Goal: Task Accomplishment & Management: Complete application form

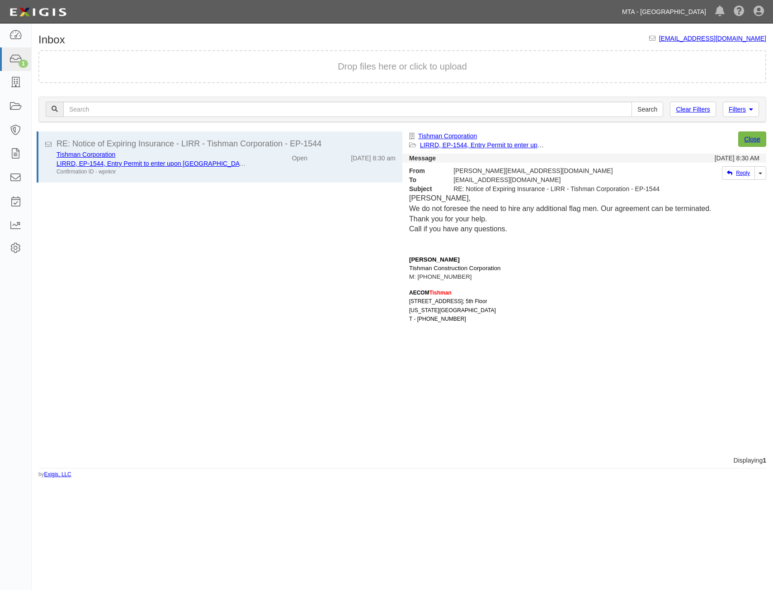
click at [658, 14] on link "MTA - [GEOGRAPHIC_DATA]" at bounding box center [663, 12] width 93 height 18
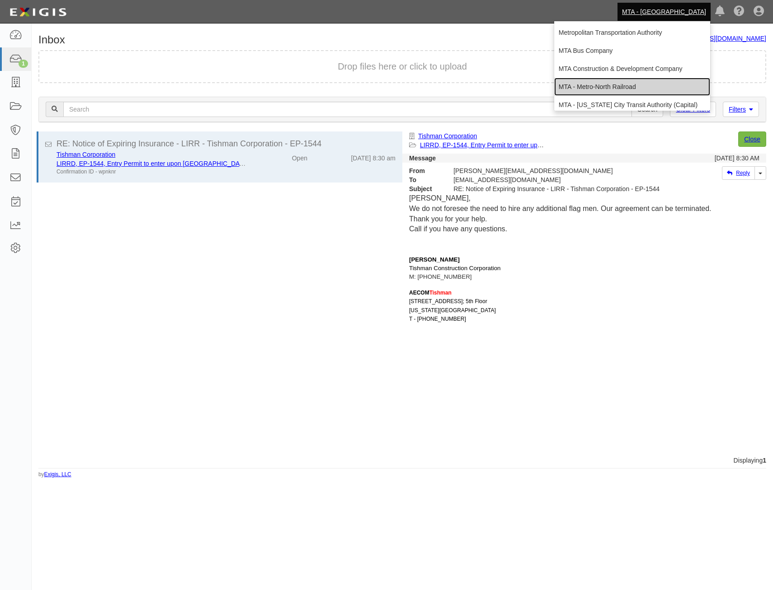
click at [646, 85] on link "MTA - Metro-North Railroad" at bounding box center [632, 87] width 156 height 18
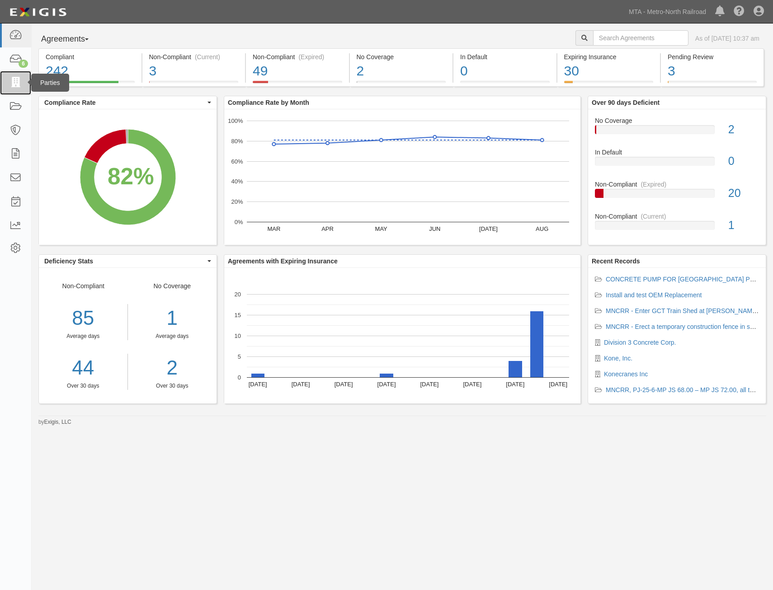
click at [19, 82] on icon at bounding box center [15, 83] width 13 height 10
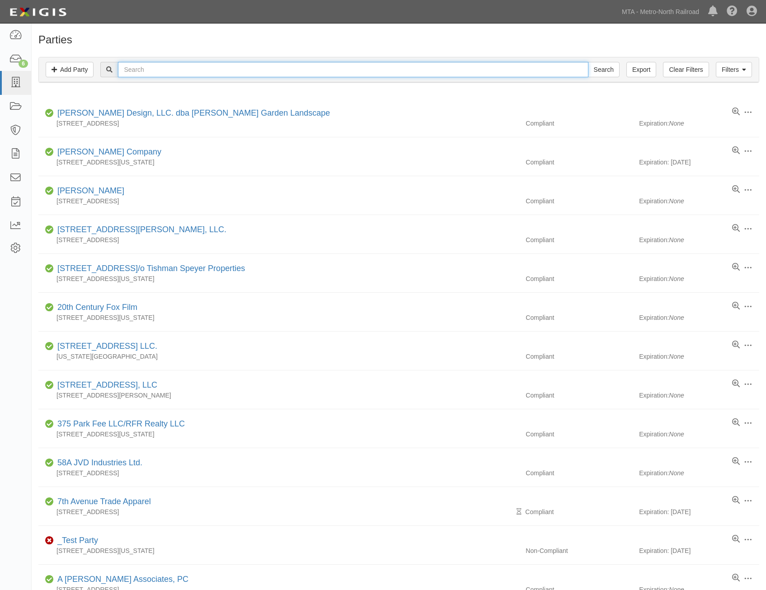
click at [427, 69] on input "text" at bounding box center [353, 69] width 470 height 15
type input "robert e"
click at [588, 62] on input "Search" at bounding box center [604, 69] width 32 height 15
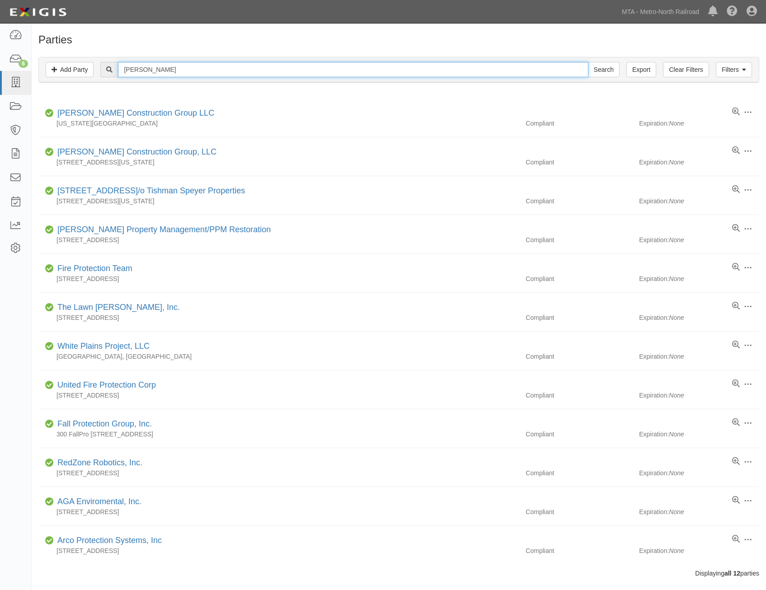
click at [427, 69] on input "[PERSON_NAME]" at bounding box center [353, 69] width 470 height 15
type input "[PERSON_NAME]"
click at [588, 62] on input "Search" at bounding box center [604, 69] width 32 height 15
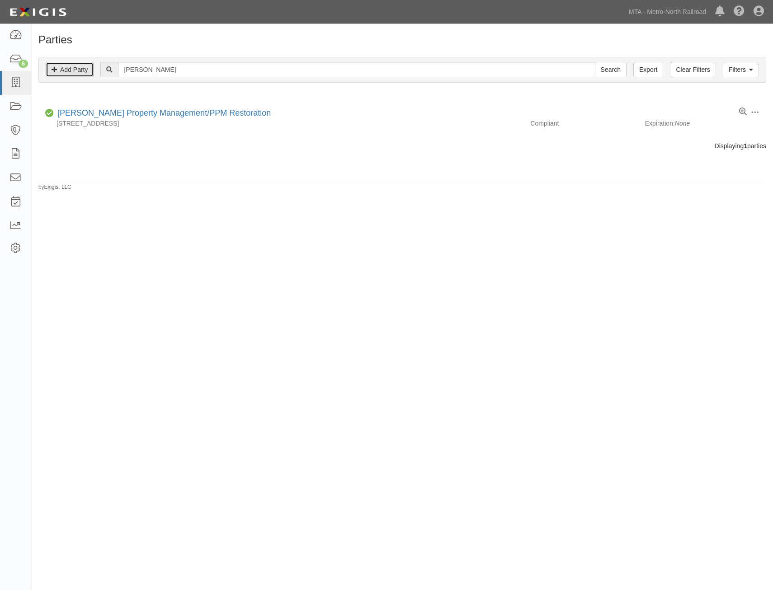
click at [86, 68] on link "Add Party" at bounding box center [70, 69] width 48 height 15
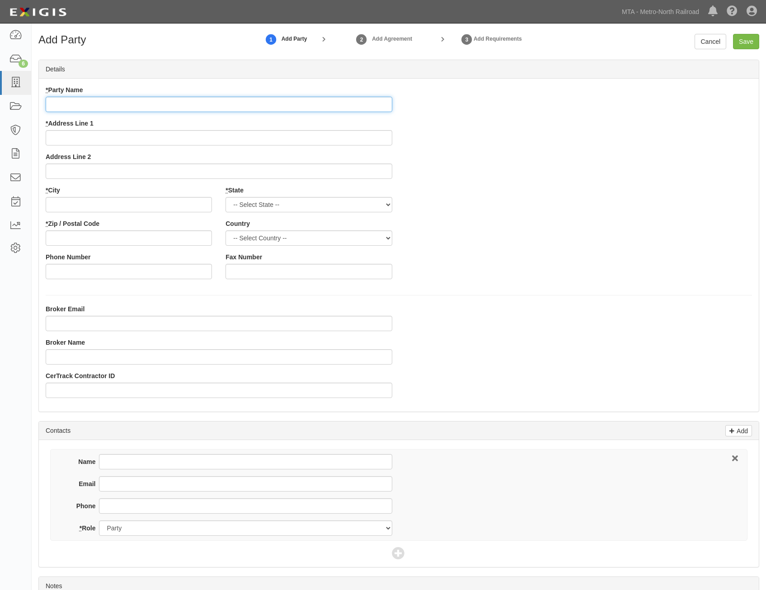
click at [365, 102] on input "* Party Name" at bounding box center [219, 104] width 347 height 15
paste input "The [PERSON_NAME] Company, LLC"
type input "The [PERSON_NAME] Company, LLC"
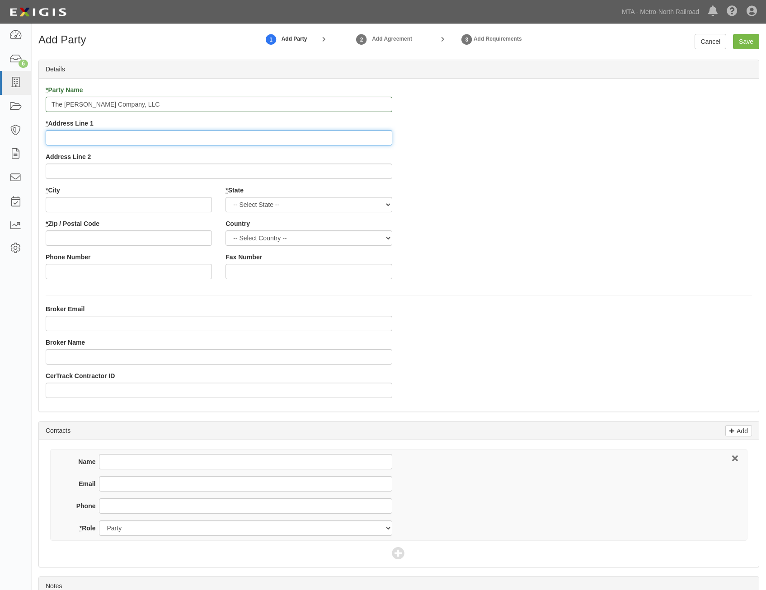
drag, startPoint x: 283, startPoint y: 132, endPoint x: 287, endPoint y: 138, distance: 6.7
click at [283, 132] on input "* Address Line 1" at bounding box center [219, 137] width 347 height 15
paste input "910 Day Hill Road"
type input "910 Day Hill Road"
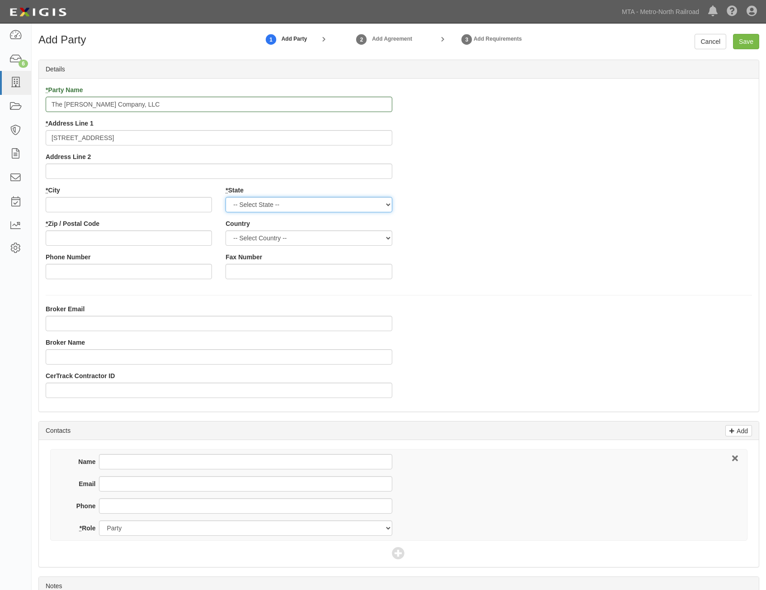
click at [355, 208] on select "-- Select State -- Alabama Alaska Arizona Arkansas California Colorado Connecti…" at bounding box center [309, 204] width 166 height 15
select select "CT"
click at [226, 197] on select "-- Select State -- Alabama Alaska Arizona Arkansas California Colorado Connecti…" at bounding box center [309, 204] width 166 height 15
click at [197, 208] on input "* City" at bounding box center [129, 204] width 166 height 15
paste input "Windsor,"
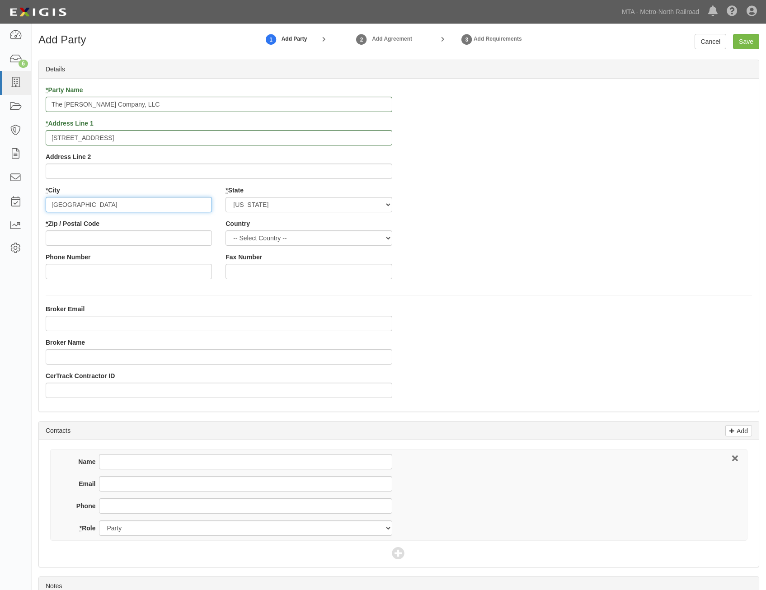
type input "Windsor"
click at [309, 238] on select "-- Select Country -- Canada United States --------------- Afghanistan Åland Isl…" at bounding box center [309, 237] width 166 height 15
select select "US"
click at [226, 230] on select "-- Select Country -- Canada United States --------------- Afghanistan Åland Isl…" at bounding box center [309, 237] width 166 height 15
click at [207, 238] on input "* Zip / Postal Code" at bounding box center [129, 237] width 166 height 15
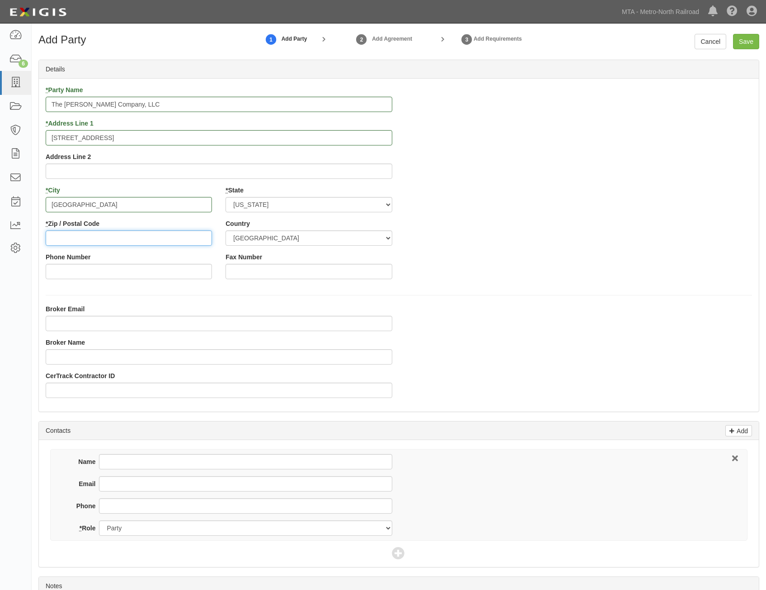
paste input "06095"
type input "06095"
click at [751, 43] on input "Save" at bounding box center [746, 41] width 26 height 15
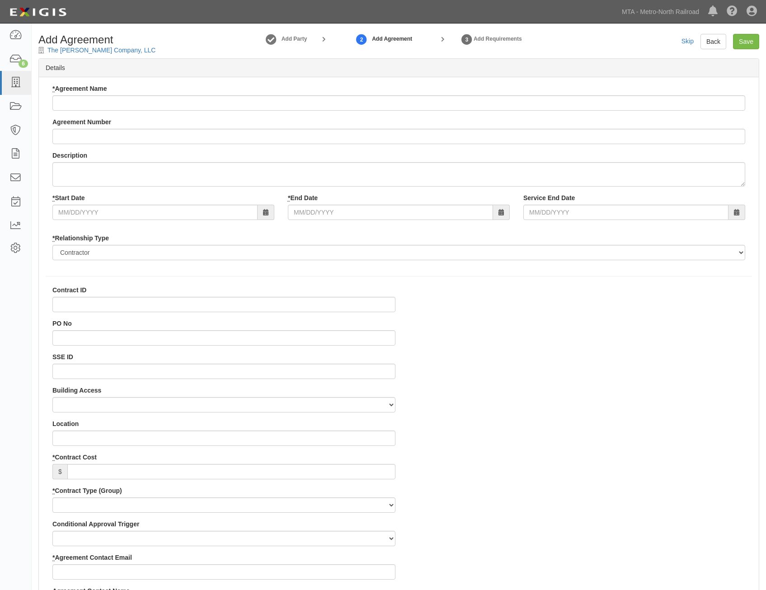
select select
click at [216, 99] on input "* Agreement Name" at bounding box center [398, 102] width 693 height 15
paste input "Okuma Wheel Burring Mill Screen Replacement and Service."
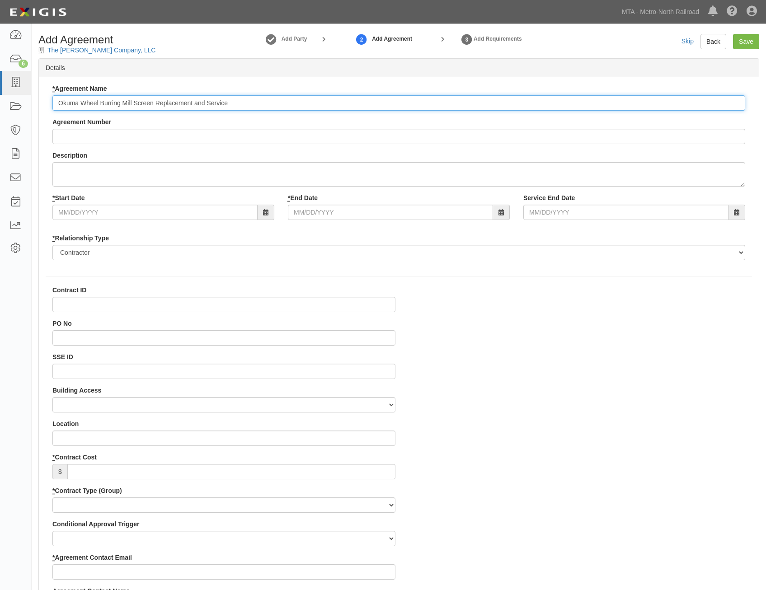
type input "Okuma Wheel Burring Mill Screen Replacement and Service"
click at [485, 129] on input "Agreement Number" at bounding box center [398, 136] width 693 height 15
paste input "0000263894"
type input "0000263894"
click at [242, 211] on input "* Start Date" at bounding box center [154, 212] width 205 height 15
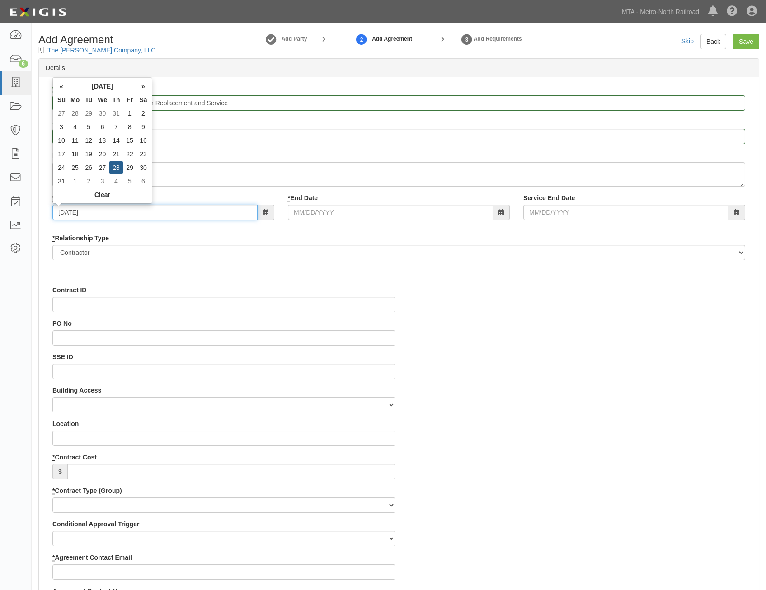
type input "08/28/2025"
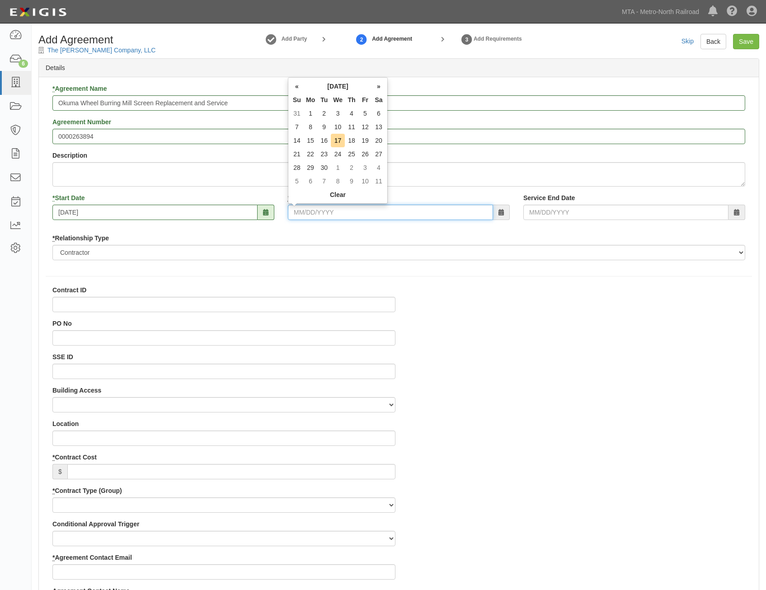
click at [313, 215] on input "* End Date" at bounding box center [390, 212] width 205 height 15
type input "08/29/2025"
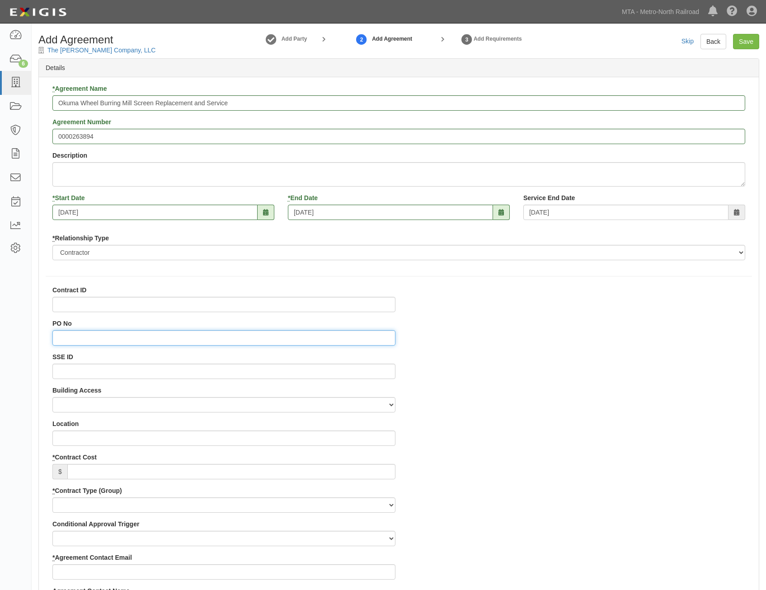
click at [349, 338] on input "PO No" at bounding box center [223, 337] width 343 height 15
paste input "1000223919"
type input "1000223919"
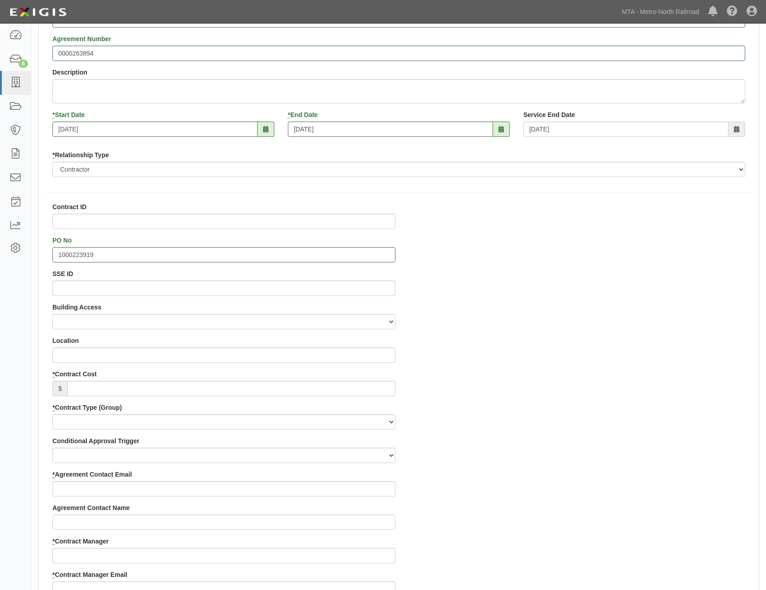
scroll to position [90, 0]
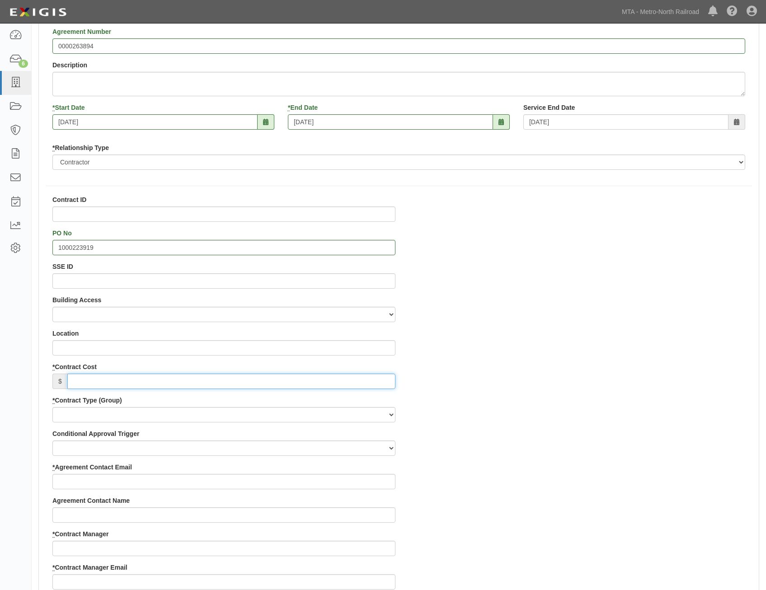
click at [329, 383] on input "* Contract Cost" at bounding box center [231, 381] width 328 height 15
type input "4,923"
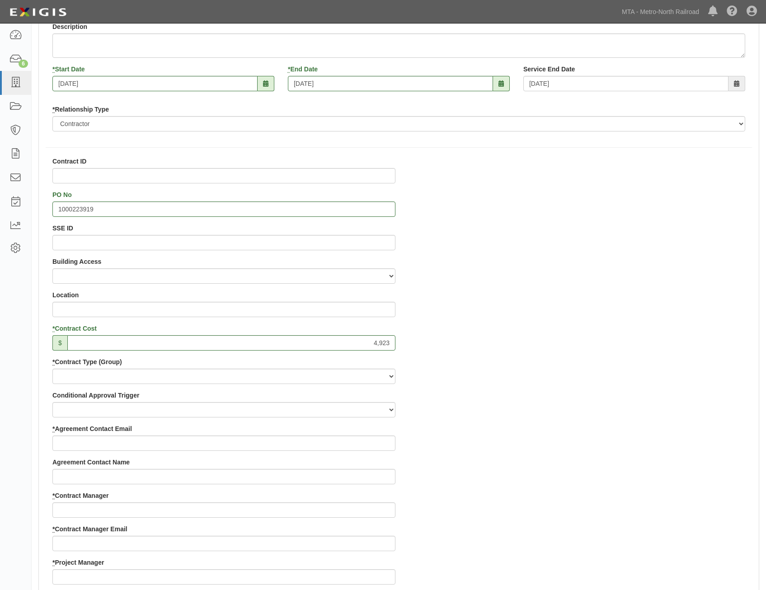
scroll to position [181, 0]
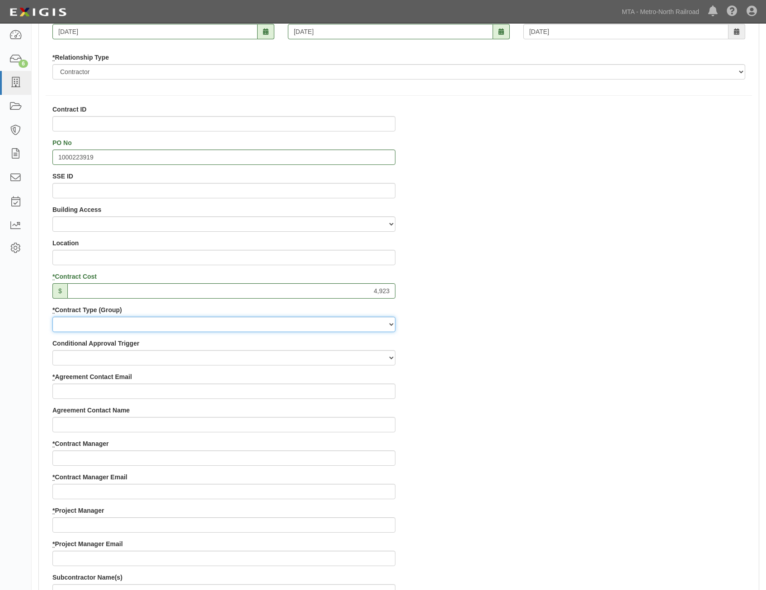
click at [340, 326] on select "Capital Operating Not for Benefit (incls. FA, Entry Permits) Real Estate Other" at bounding box center [223, 324] width 343 height 15
select select "112"
click at [52, 317] on select "Capital Operating Not for Benefit (incls. FA, Entry Permits) Real Estate Other" at bounding box center [223, 324] width 343 height 15
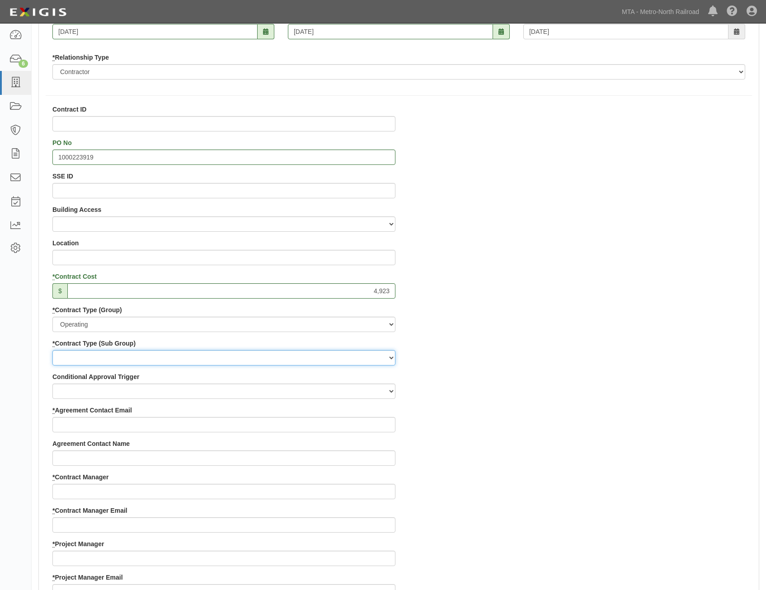
click at [340, 355] on select "Construction Loan / Test and Demo Maintenance Painting Personal Services Contra…" at bounding box center [223, 357] width 343 height 15
select select "200"
click at [52, 350] on select "Construction Loan / Test and Demo Maintenance Painting Personal Services Contra…" at bounding box center [223, 357] width 343 height 15
click at [594, 405] on div "Contract ID PO No 1000223919 SSE ID Building Access 2 Broadway 341/345/347 BREP…" at bounding box center [399, 539] width 720 height 869
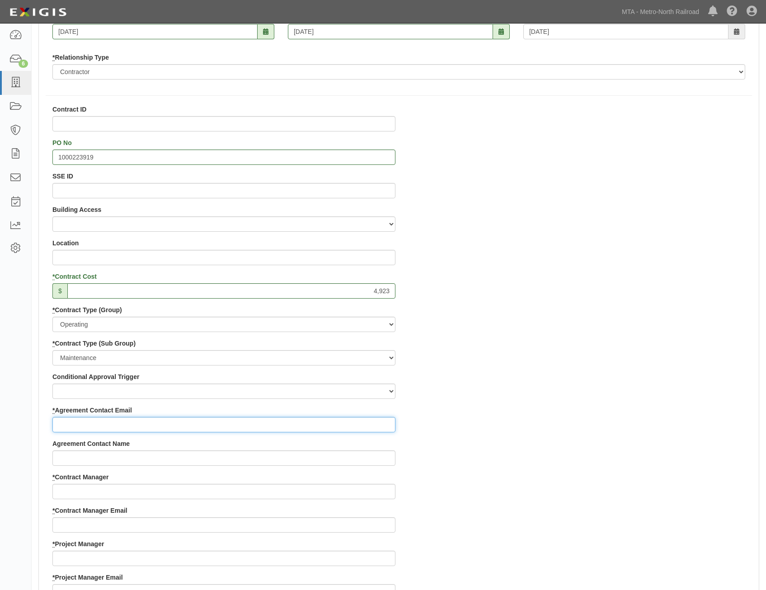
click at [353, 428] on input "* Agreement Contact Email" at bounding box center [223, 424] width 343 height 15
paste input "service@robertemorris.com"
type input "service@robertemorris.com"
drag, startPoint x: 507, startPoint y: 419, endPoint x: 530, endPoint y: 409, distance: 24.5
click at [507, 419] on div "Contract ID PO No 1000223919 SSE ID Building Access 2 Broadway 341/345/347 BREP…" at bounding box center [399, 539] width 720 height 869
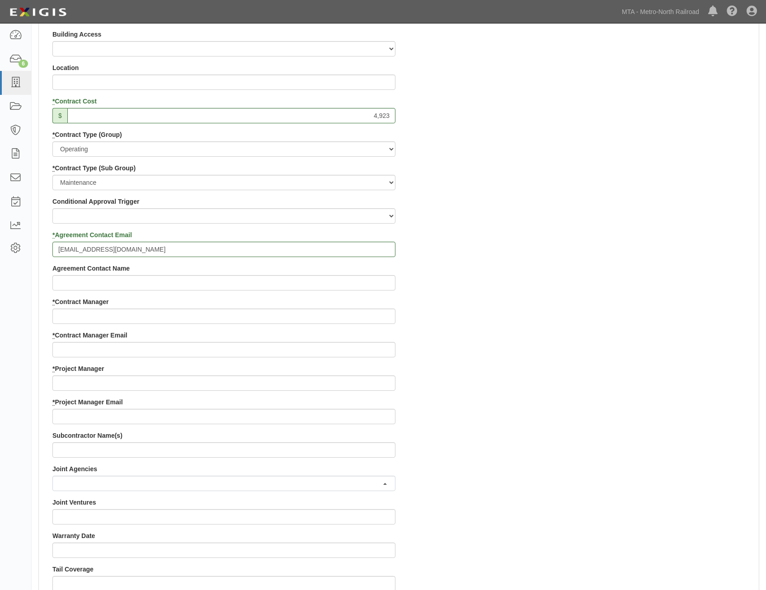
scroll to position [362, 0]
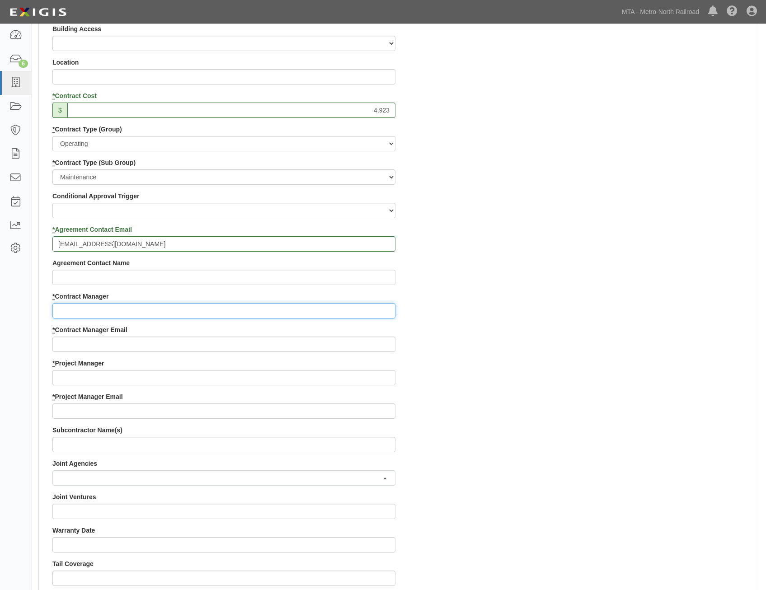
click at [276, 310] on input "* Contract Manager" at bounding box center [223, 310] width 343 height 15
paste input "Parker Bunton"
type input "Parker Bunton"
click at [610, 354] on div "Contract ID PO No 1000223919 SSE ID Building Access 2 Broadway 341/345/347 BREP…" at bounding box center [399, 358] width 720 height 869
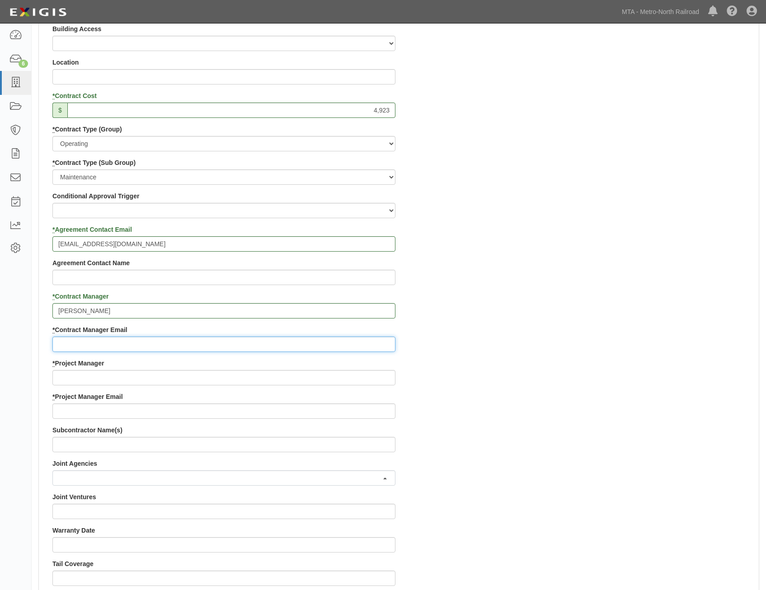
click at [285, 347] on input "* Contract Manager Email" at bounding box center [223, 344] width 343 height 15
paste input "parker.bunton@mnr.org"
type input "parker.bunton@mnr.org"
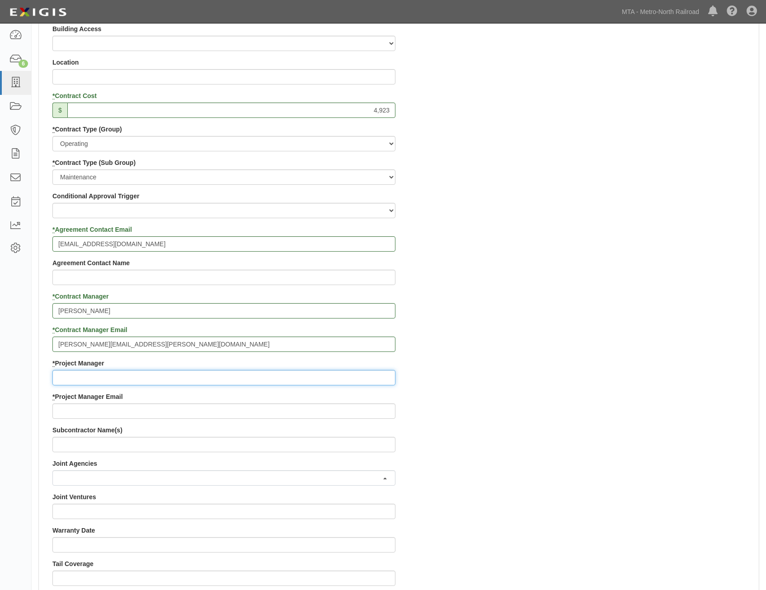
click at [339, 380] on input "* Project Manager" at bounding box center [223, 377] width 343 height 15
paste input "Vitaly Sukharenko"
type input "Vitaly Sukharenko"
click at [573, 408] on div "Contract ID PO No 1000223919 SSE ID Building Access 2 Broadway 341/345/347 BREP…" at bounding box center [399, 358] width 720 height 869
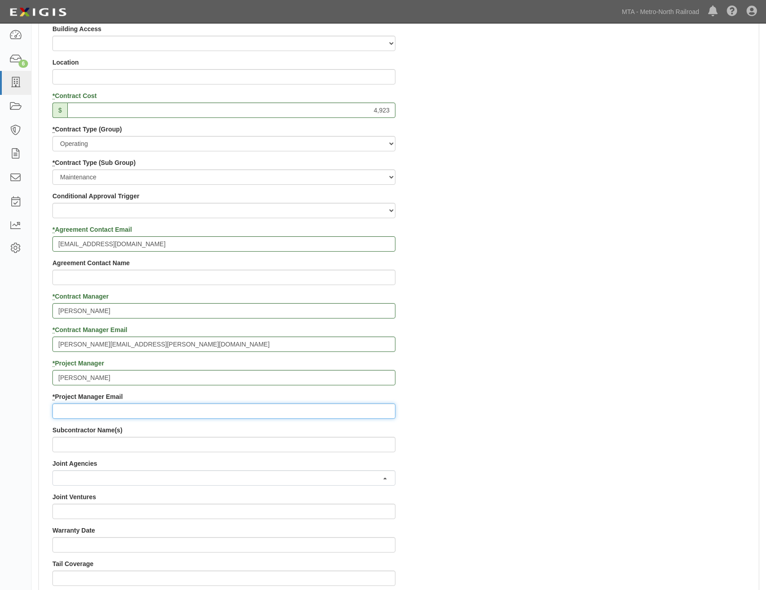
click at [350, 409] on input "* Project Manager Email" at bounding box center [223, 411] width 343 height 15
paste input "Sukharenko@mnr.org"
type input "Sukharenko@mnr.org"
click at [602, 350] on div "Contract ID PO No 1000223919 SSE ID Building Access 2 Broadway 341/345/347 BREP…" at bounding box center [399, 358] width 720 height 869
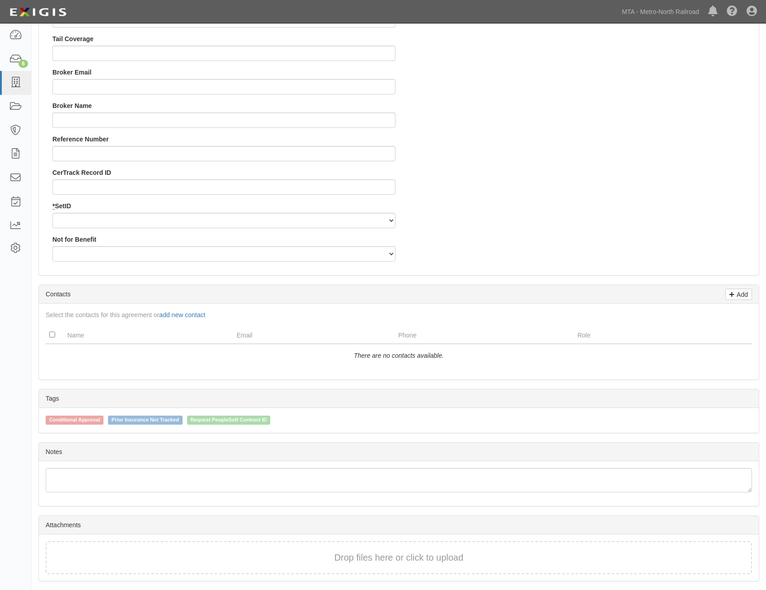
drag, startPoint x: 648, startPoint y: 220, endPoint x: 645, endPoint y: 363, distance: 143.3
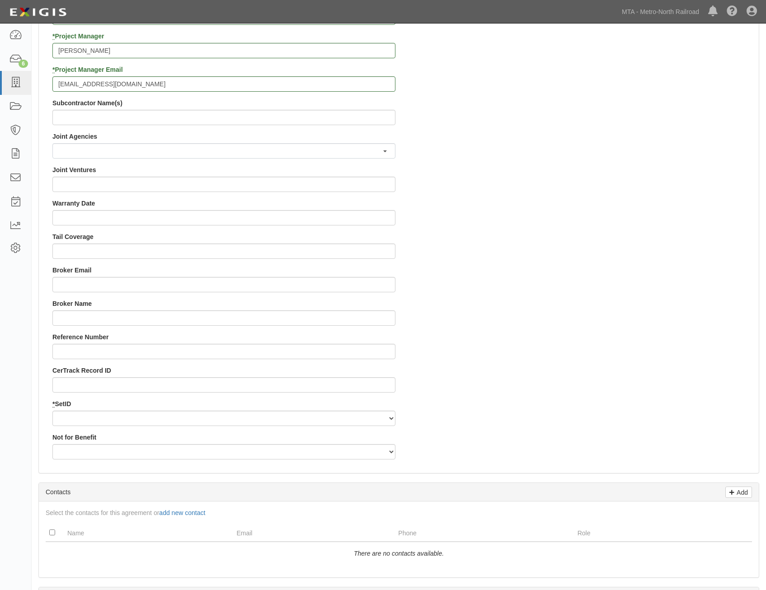
scroll to position [690, 0]
click at [289, 413] on select "MNCRR" at bounding box center [223, 417] width 343 height 15
select select "94"
click at [52, 410] on select "MNCRR" at bounding box center [223, 417] width 343 height 15
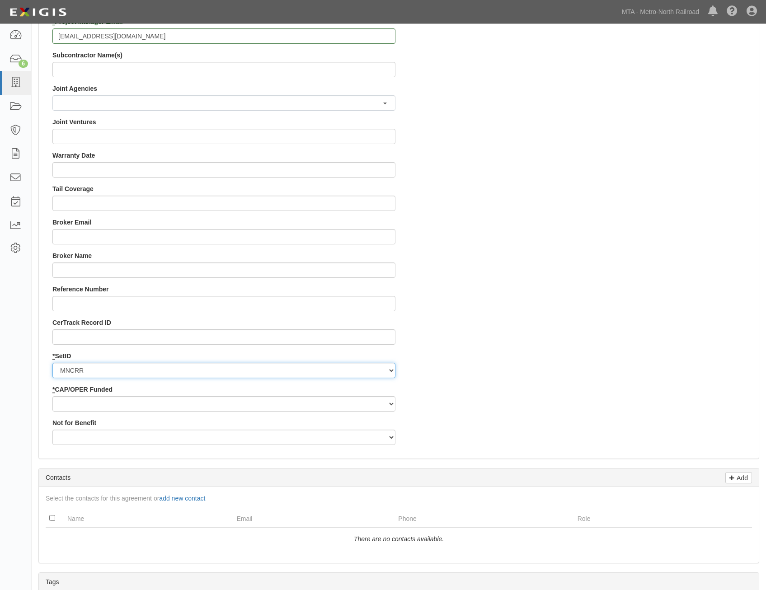
scroll to position [780, 0]
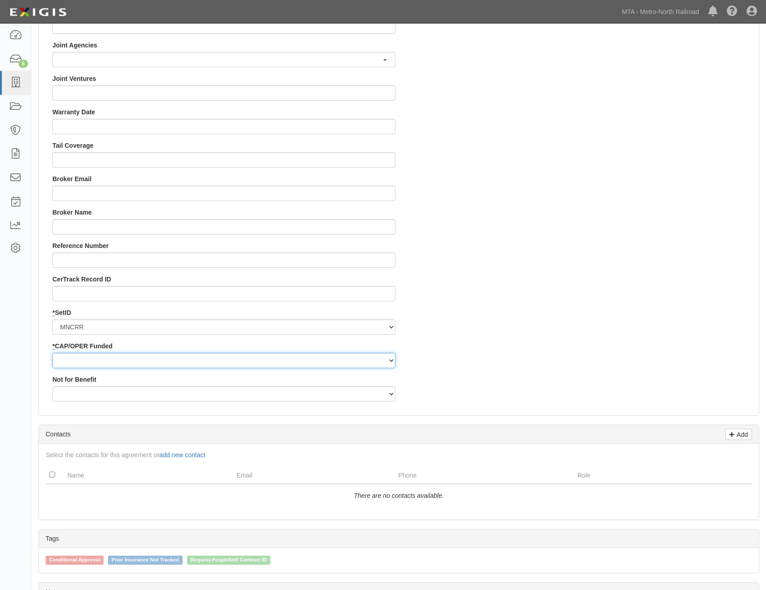
click at [370, 361] on select "Capital Operating" at bounding box center [223, 360] width 343 height 15
select select "355"
click at [52, 353] on select "Capital Operating" at bounding box center [223, 360] width 343 height 15
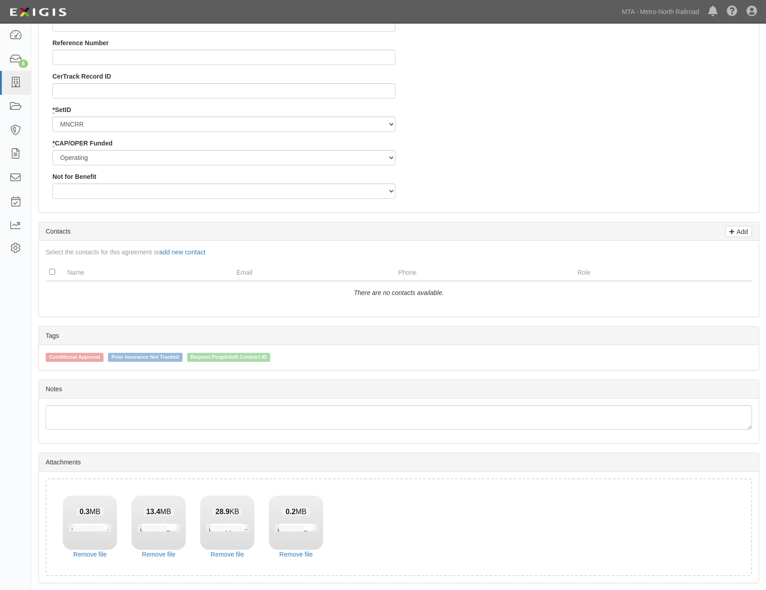
scroll to position [1014, 0]
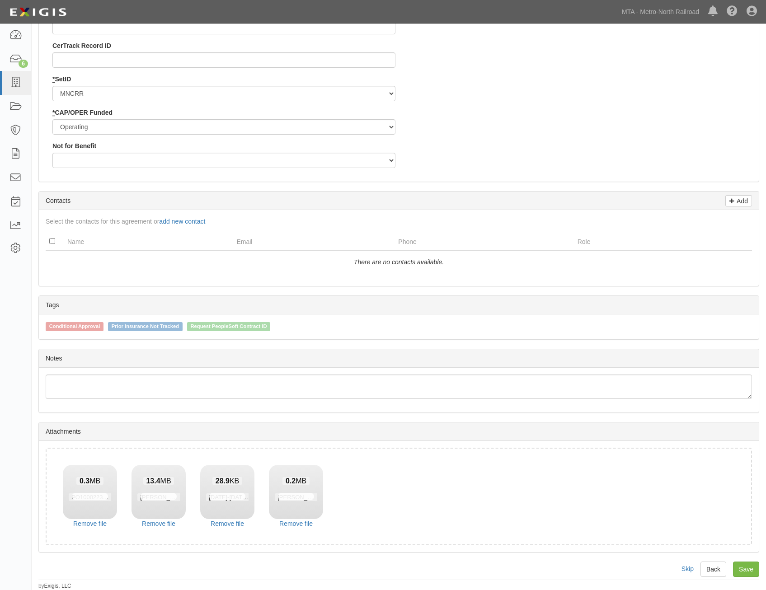
click at [747, 570] on link "Save" at bounding box center [746, 569] width 26 height 15
type input "4923"
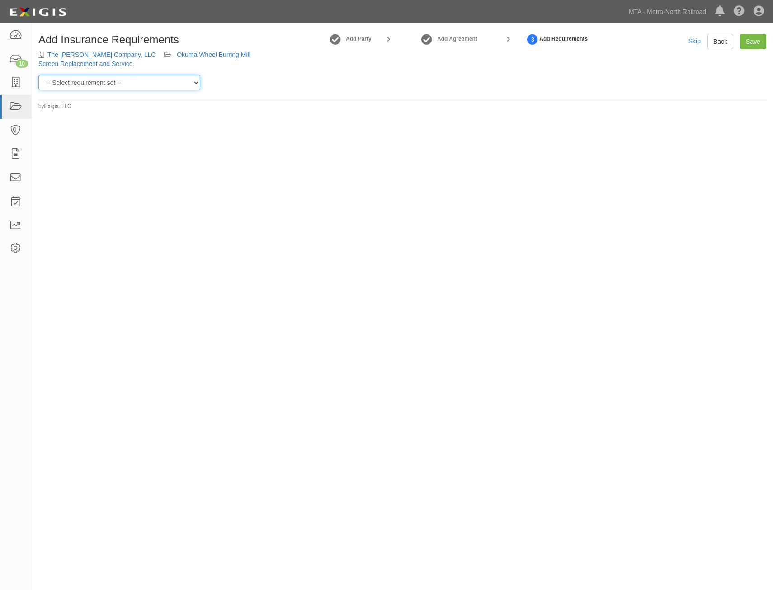
click at [152, 81] on select "-- Select requirement set -- Basic Basic Enhanced Option for Operating Agreemen…" at bounding box center [119, 82] width 162 height 15
select select "7460"
click at [38, 75] on select "-- Select requirement set -- Basic Basic Enhanced Option for Operating Agreemen…" at bounding box center [119, 82] width 162 height 15
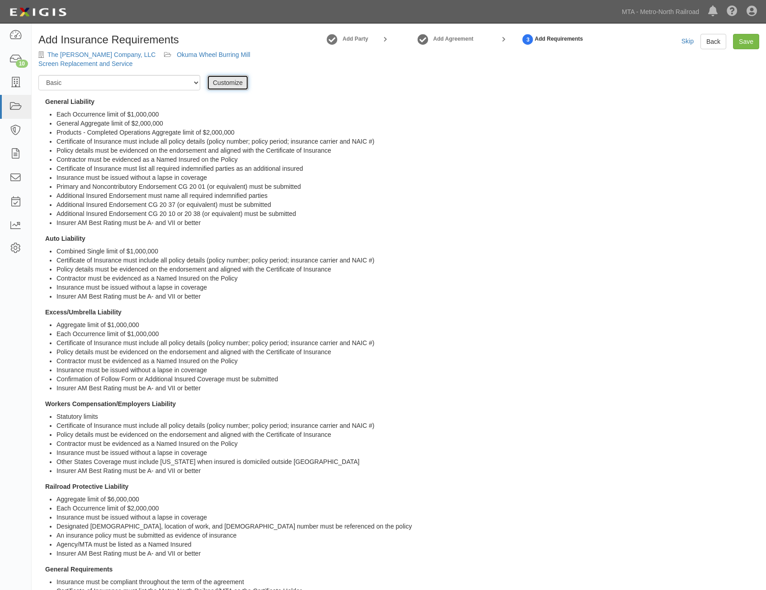
click at [238, 81] on link "Customize" at bounding box center [228, 82] width 42 height 15
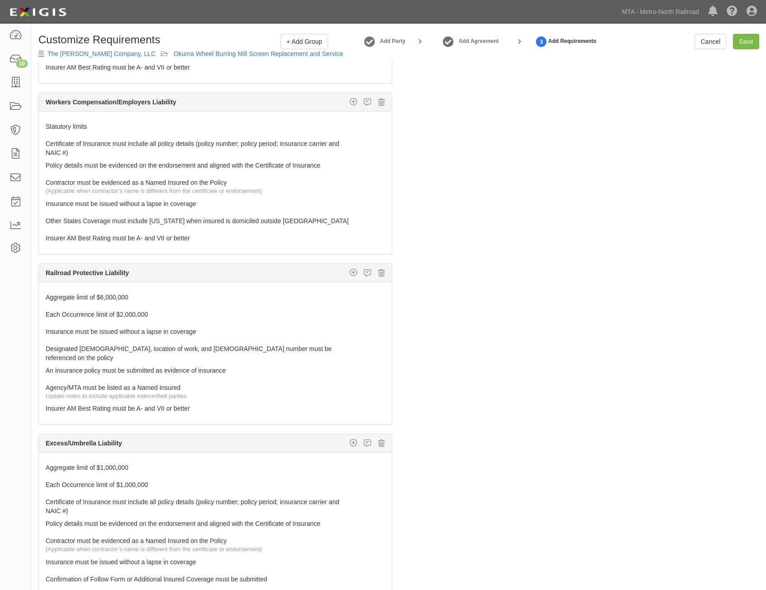
scroll to position [407, 0]
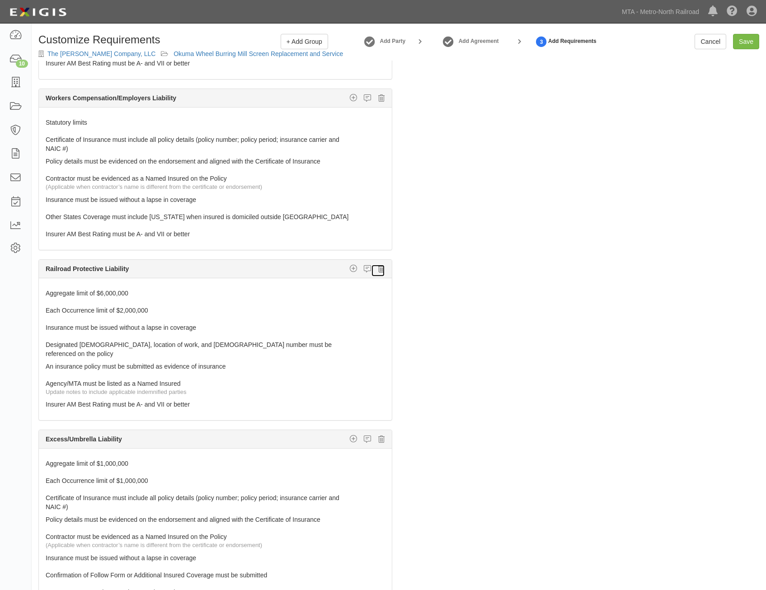
click at [378, 271] on icon at bounding box center [381, 269] width 6 height 8
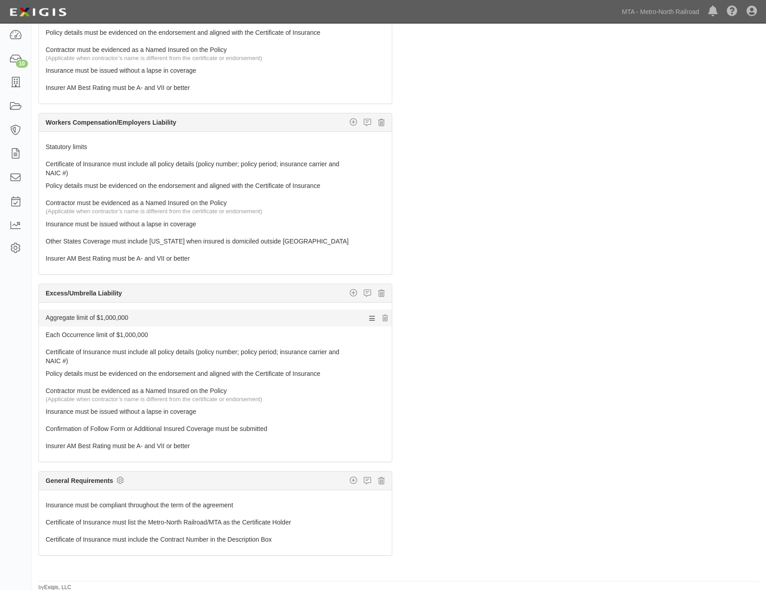
scroll to position [58, 0]
click at [260, 307] on div "Aggregate limit of $1,000,000 96 Each Occurrence limit of $1,000,000 96 Certifi…" at bounding box center [215, 381] width 353 height 160
click at [261, 315] on link "Aggregate limit of $1,000,000" at bounding box center [198, 314] width 305 height 13
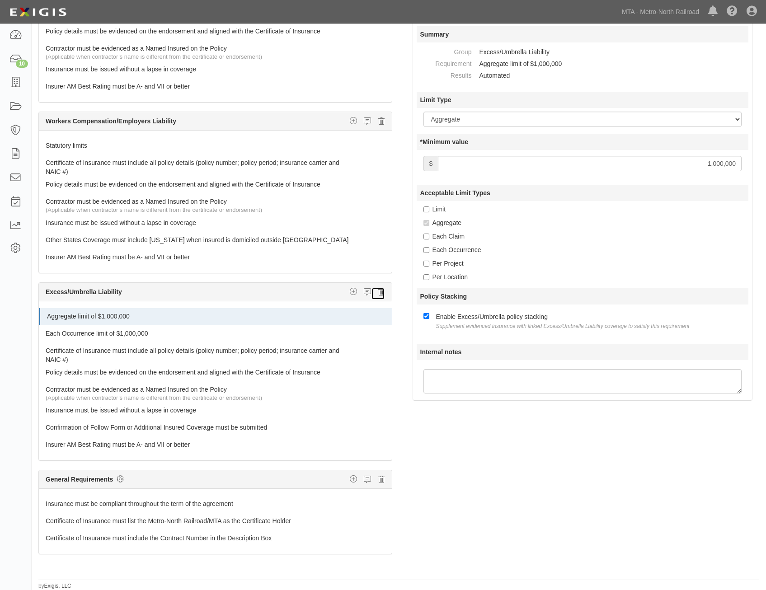
click at [378, 293] on icon at bounding box center [381, 292] width 6 height 8
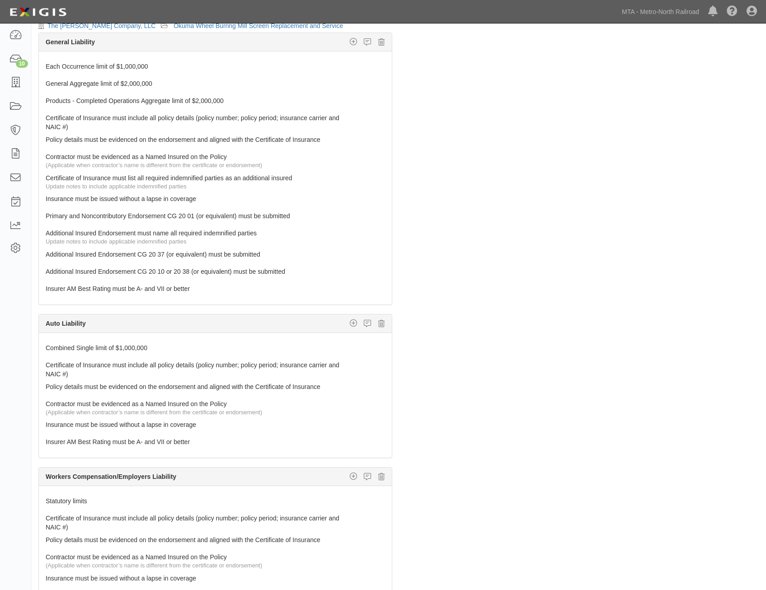
scroll to position [0, 0]
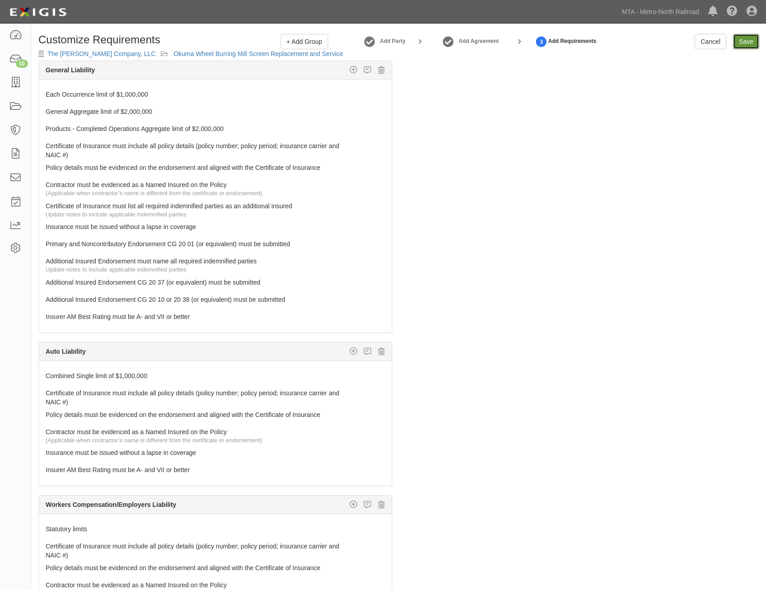
click at [746, 41] on input "Save" at bounding box center [746, 41] width 26 height 15
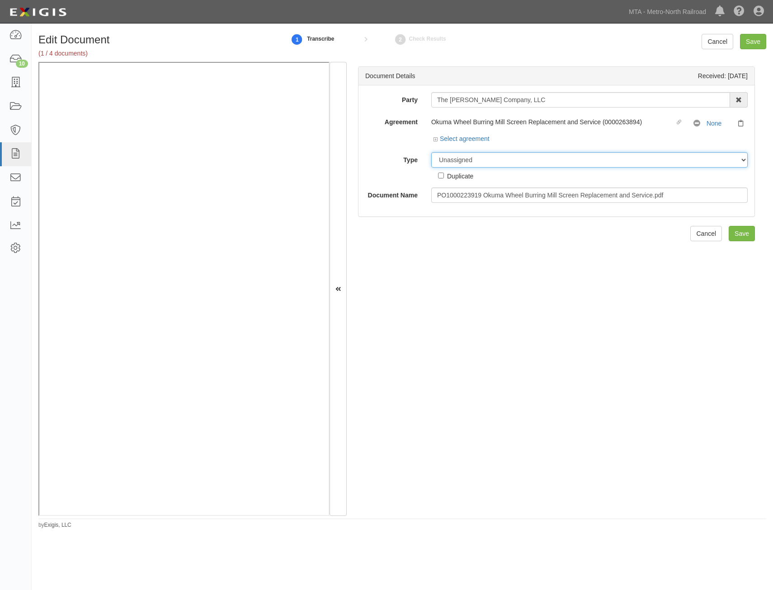
click at [557, 157] on select "Unassigned Binder Cancellation Notice Certificate Contract Endorsement Insuranc…" at bounding box center [589, 159] width 316 height 15
select select "RequirementDetail"
click at [431, 152] on select "Unassigned Binder Cancellation Notice Certificate Contract Endorsement Insuranc…" at bounding box center [589, 159] width 316 height 15
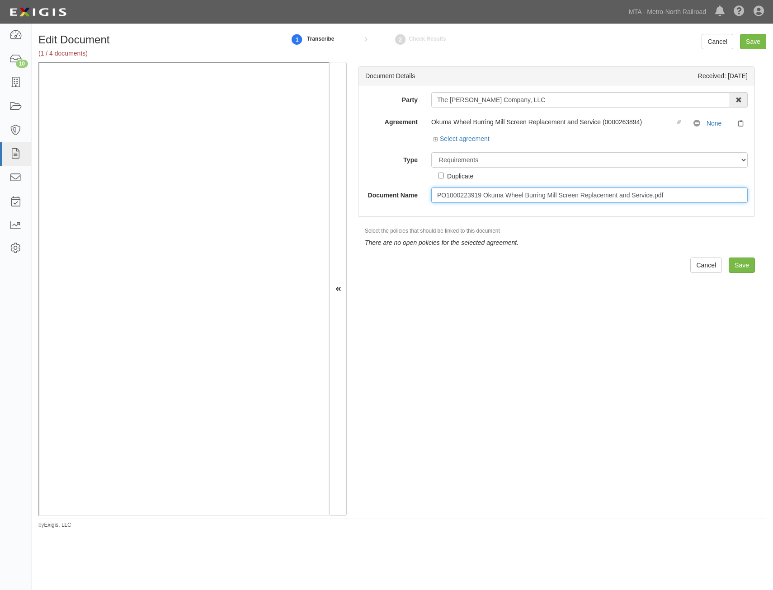
click at [561, 201] on input "PO1000223919 Okuma Wheel Burring Mill Screen Replacement and Service.pdf" at bounding box center [589, 195] width 316 height 15
type input "Insurance Requirements"
click at [728, 272] on input "Save" at bounding box center [741, 265] width 26 height 15
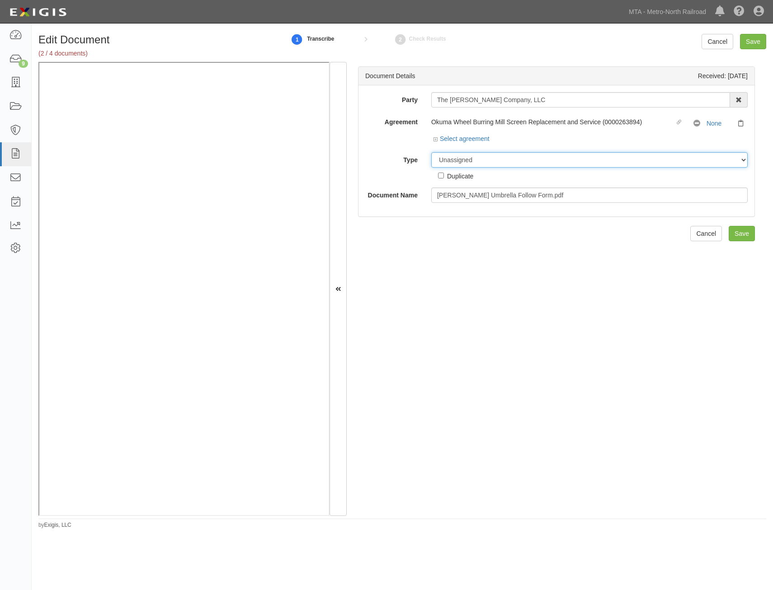
click at [513, 164] on select "Unassigned Binder Cancellation Notice Certificate Contract Endorsement Insuranc…" at bounding box center [589, 159] width 316 height 15
select select "EndorsementDetail"
click at [431, 152] on select "Unassigned Binder Cancellation Notice Certificate Contract Endorsement Insuranc…" at bounding box center [589, 159] width 316 height 15
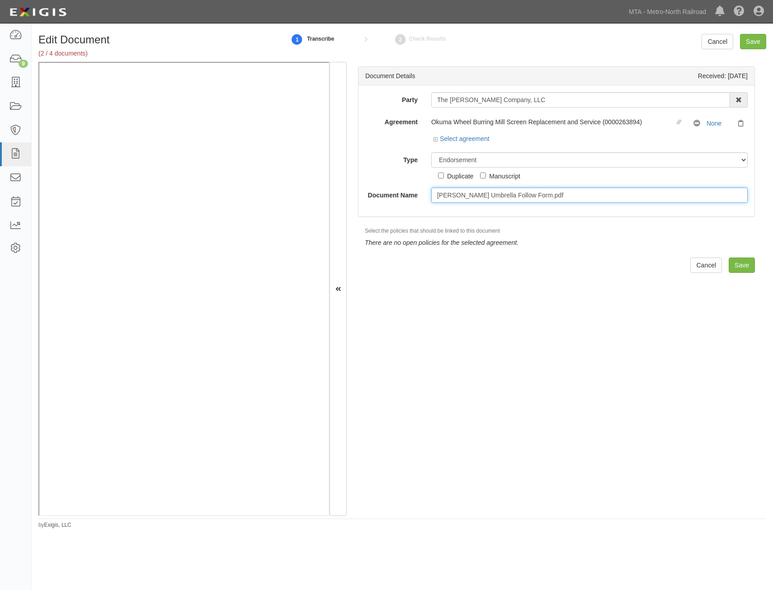
click at [574, 201] on input "[PERSON_NAME] Umbrella Follow Form.pdf" at bounding box center [589, 195] width 316 height 15
type input "[PERSON_NAME] Umbrella Follow Form"
click at [741, 266] on input "Save" at bounding box center [741, 265] width 26 height 15
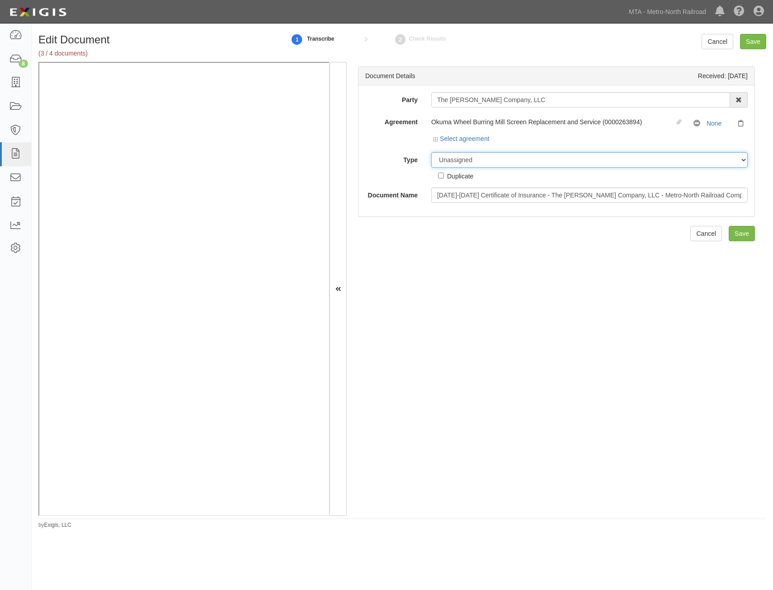
click at [536, 156] on select "Unassigned Binder Cancellation Notice Certificate Contract Endorsement Insuranc…" at bounding box center [589, 159] width 316 height 15
select select "CertificateDetail"
click at [431, 152] on select "Unassigned Binder Cancellation Notice Certificate Contract Endorsement Insuranc…" at bounding box center [589, 159] width 316 height 15
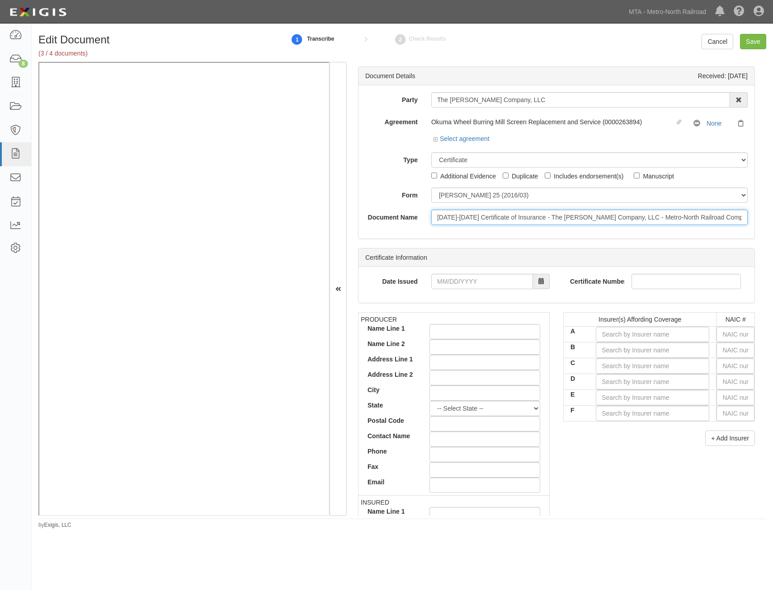
click at [544, 218] on input "2024-2025 Certificate of Insurance - The Robert E. Morris Company, LLC - Metro-…" at bounding box center [589, 217] width 316 height 15
type input "COI"
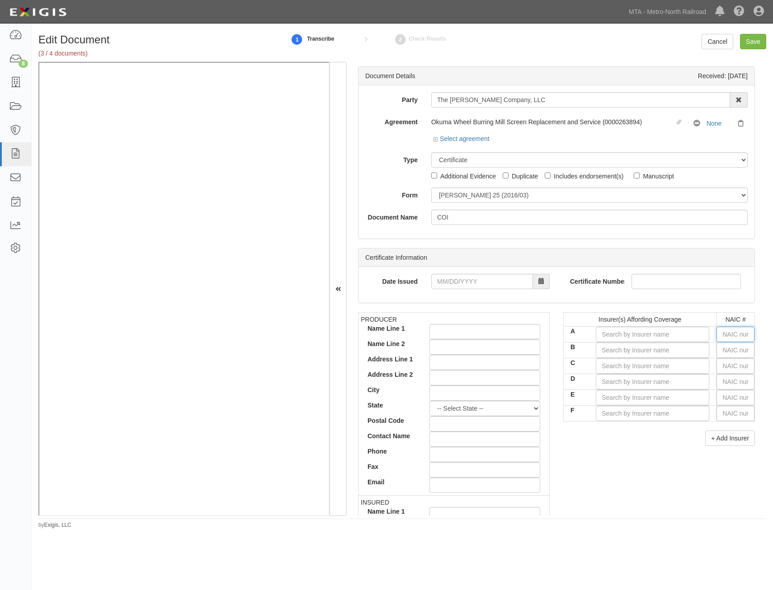
click at [723, 332] on input "text" at bounding box center [735, 334] width 38 height 15
type input "25232"
type input "2"
type input "20796"
type input "20"
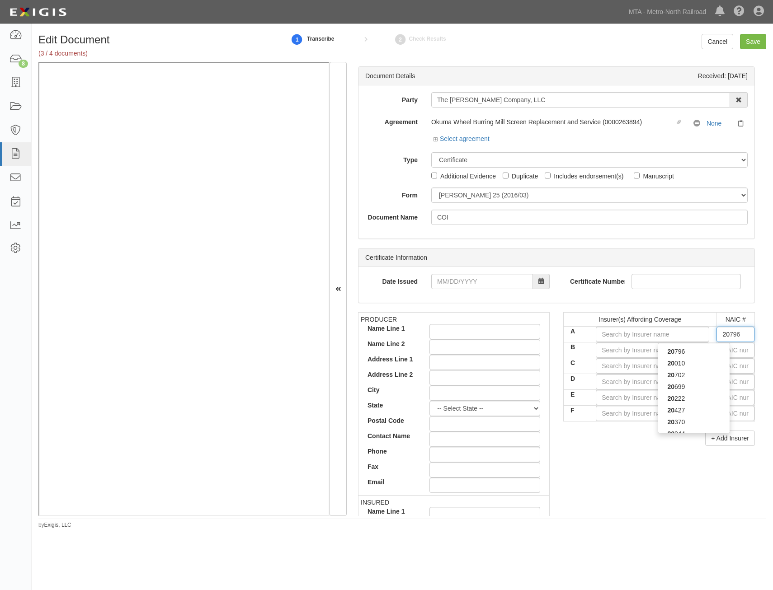
type input "20370"
type input "203"
type input "20303"
type input "2030"
type input "20303"
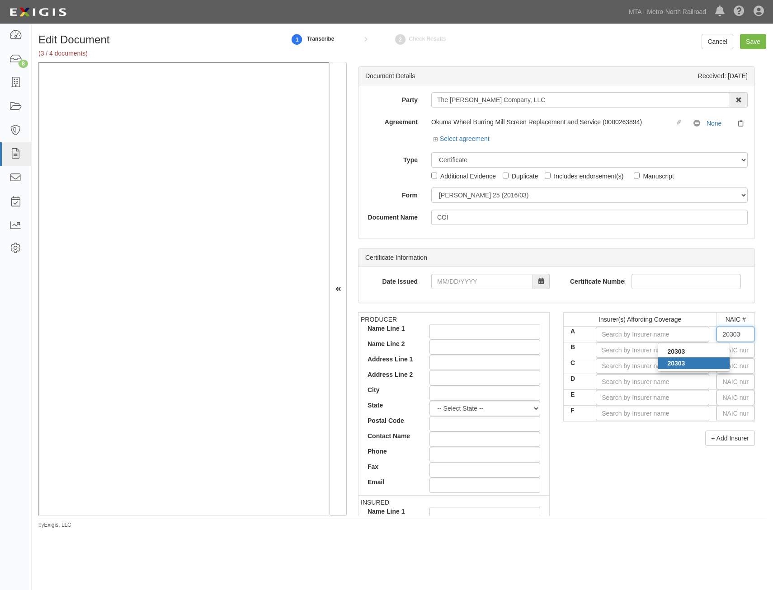
click at [708, 358] on div "20303" at bounding box center [693, 363] width 71 height 12
type input "Great Northern Insurance Company (A++ XV Rating)"
type input "20303"
click at [733, 349] on input "text" at bounding box center [735, 350] width 38 height 15
type input "25232"
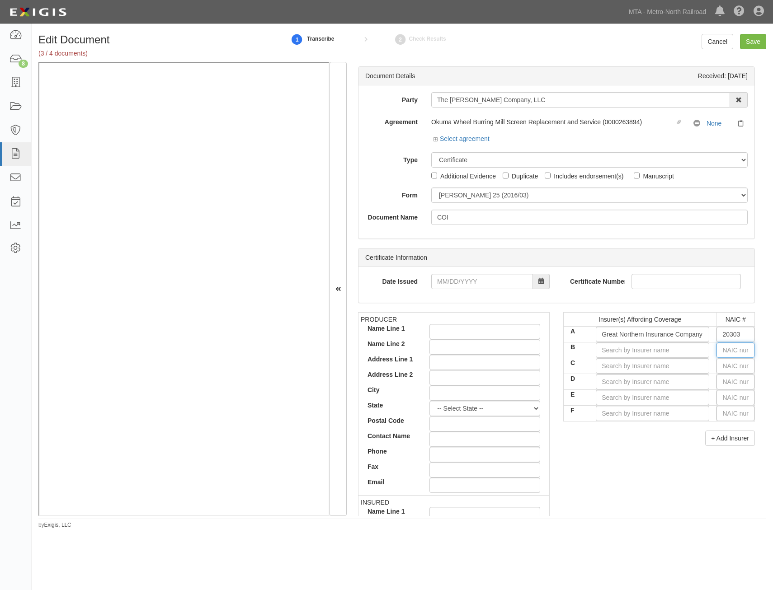
type input "2"
type input "20796"
type input "20"
type input "20222"
type input "202"
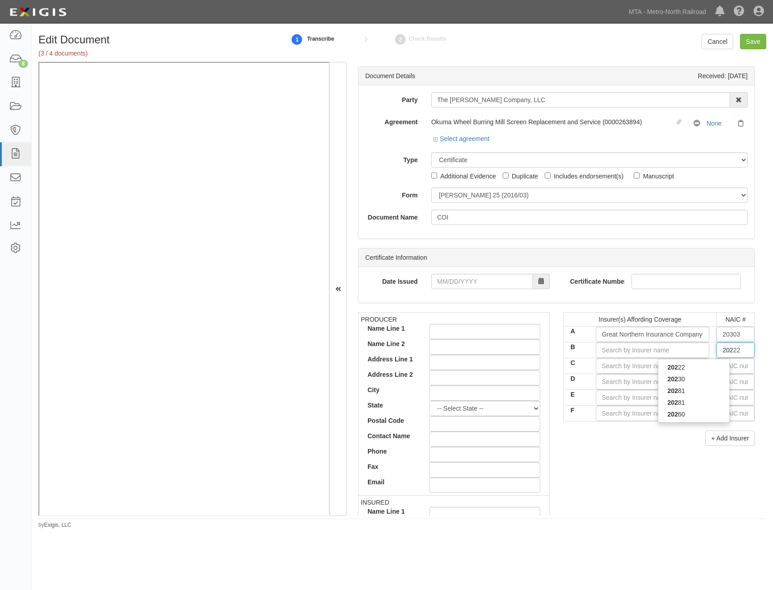
type input "20281"
type input "2028"
type input "20281"
click at [675, 374] on div "20281" at bounding box center [693, 379] width 71 height 12
type input "Federal Insurance Company (A++ XV Rating)"
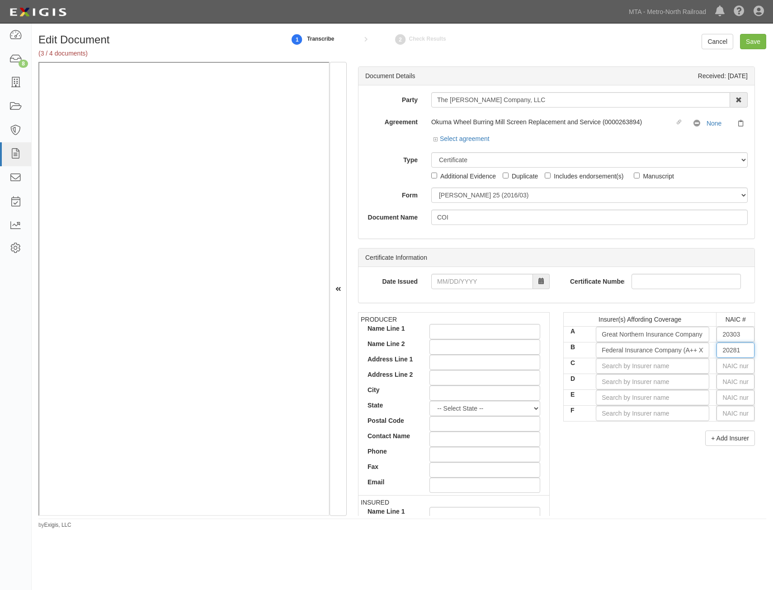
type input "20281"
click at [731, 366] on input "text" at bounding box center [735, 365] width 38 height 15
type input "25232"
type input "2"
type input "23795"
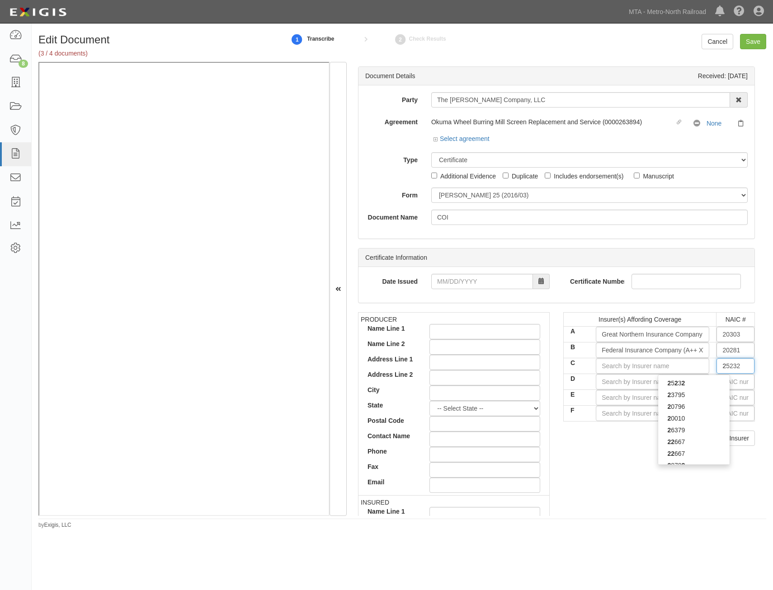
type input "23"
type input "23833"
type input "238"
type input "23795"
type input "23"
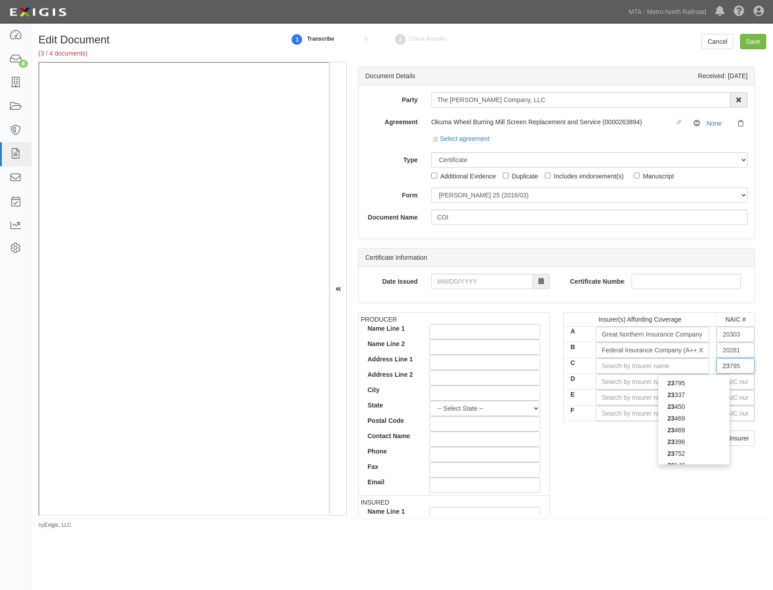
type input "25232"
type input "2"
type input "28401"
type input "28"
type input "28959"
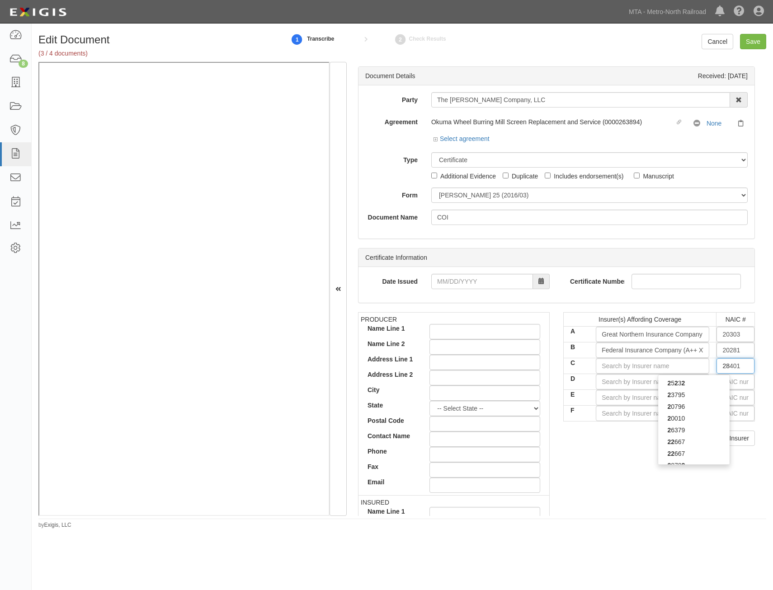
type input "289"
type input "28932"
type input "2893"
type input "28932"
click at [719, 398] on div "28932" at bounding box center [693, 395] width 71 height 12
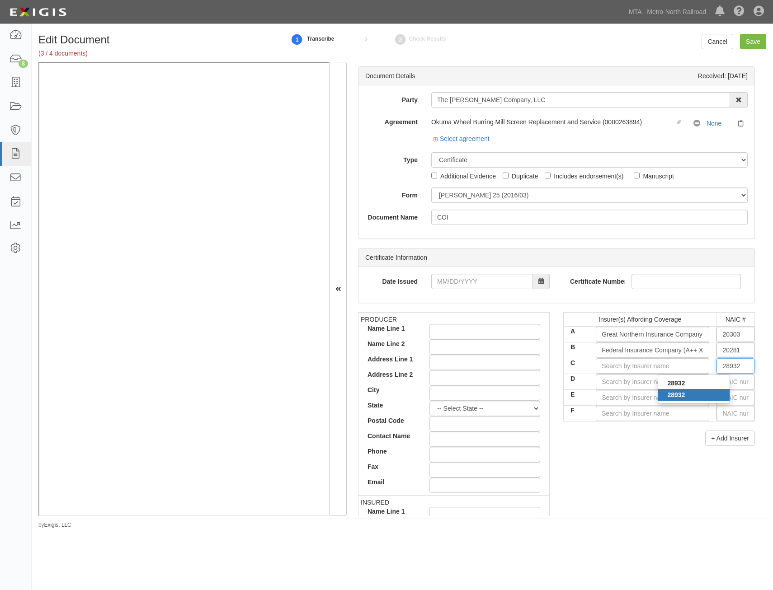
type input "Markel American Insurance Company (A XV Rating)"
type input "28932"
click at [732, 380] on input "text" at bounding box center [735, 381] width 38 height 15
type input "16862"
type input "1"
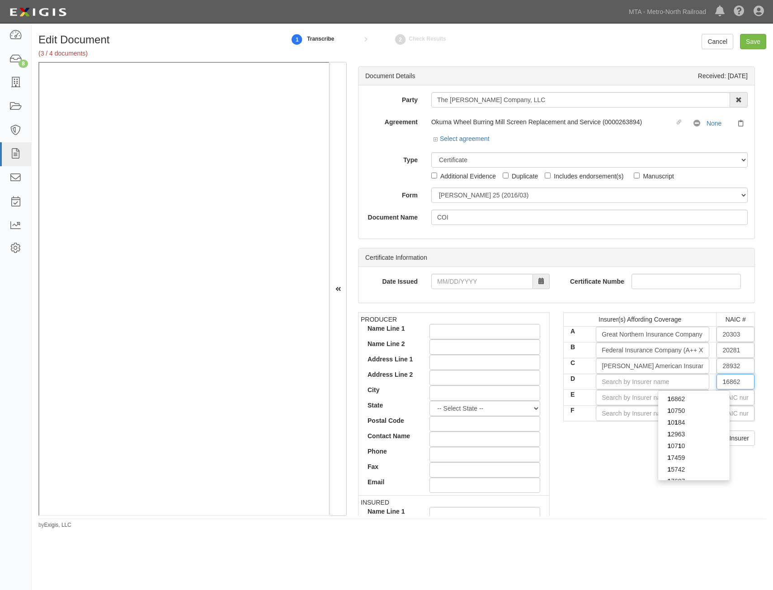
type input "10750"
type input "10"
type input "10014"
type input "100"
type input "10052"
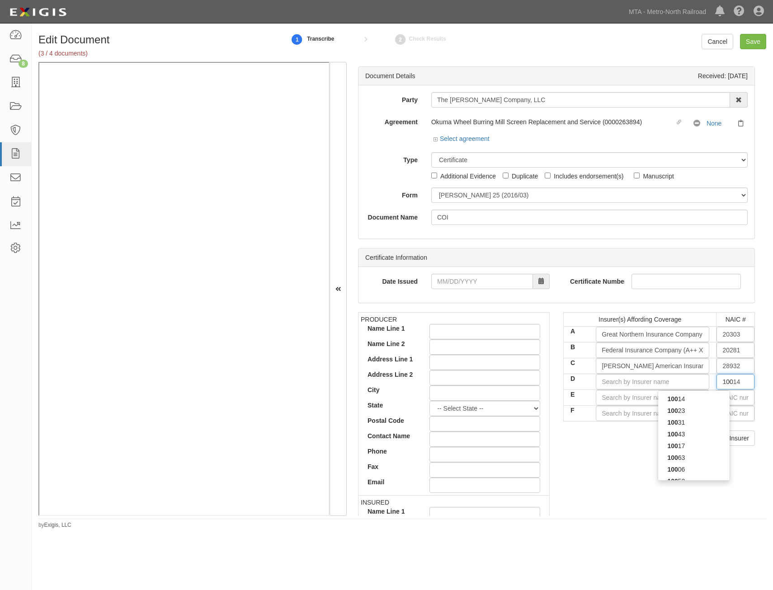
type input "1005"
type input "10052"
click at [722, 397] on div "10052" at bounding box center [693, 399] width 71 height 12
type input "Chubb National Insurance Company (A++ XV Rating)"
type input "10052"
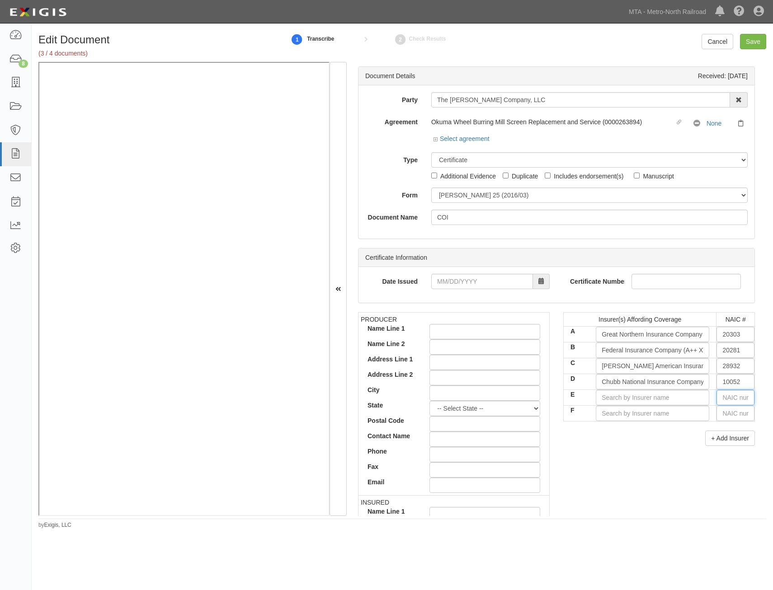
click at [730, 398] on input "text" at bounding box center [735, 397] width 38 height 15
type input "25232"
type input "2"
type input "21571"
type input "21"
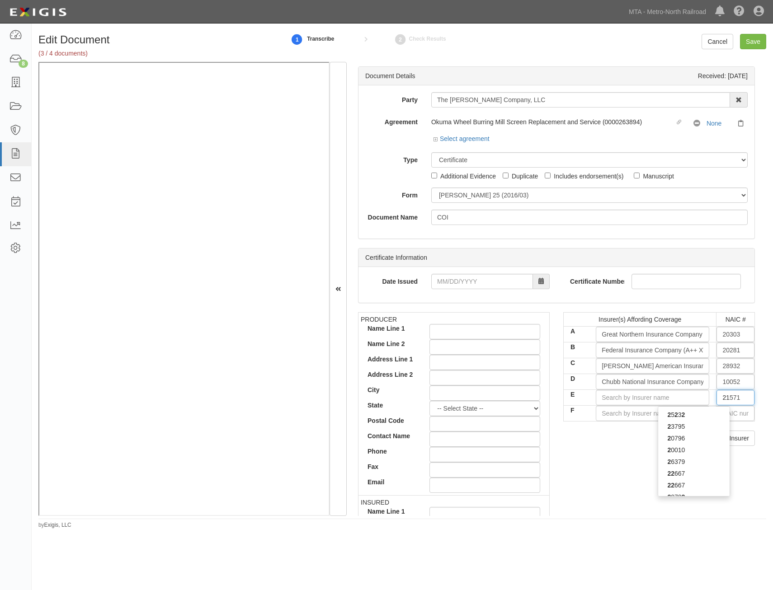
type input "21849"
type input "218"
type input "21873"
type input "2187"
type input "21873"
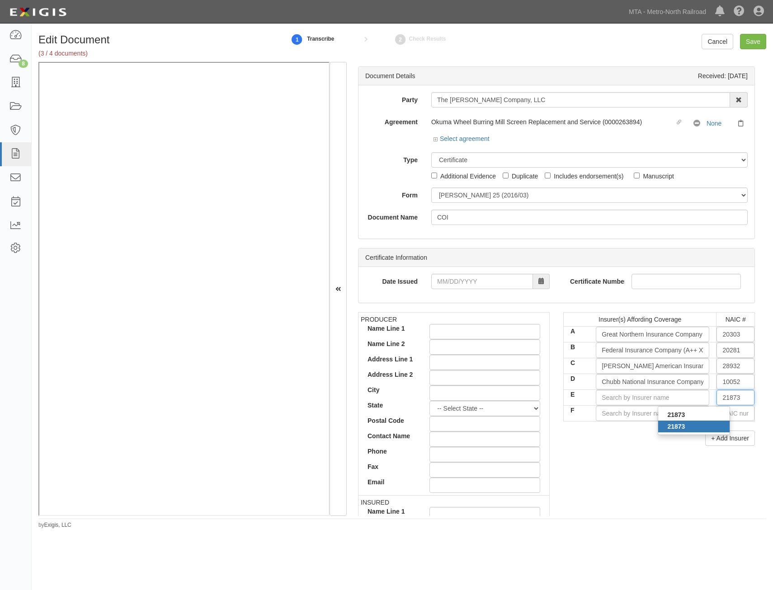
click at [688, 427] on div "21873" at bounding box center [693, 427] width 71 height 12
type input "Fireman's Fund Insurance Company (A+ XV Rating)"
type input "21873"
click at [644, 429] on div "Insurer(s) Affording Coverage NAIC # A Great Northern Insurance Company (A++ XV…" at bounding box center [659, 379] width 192 height 134
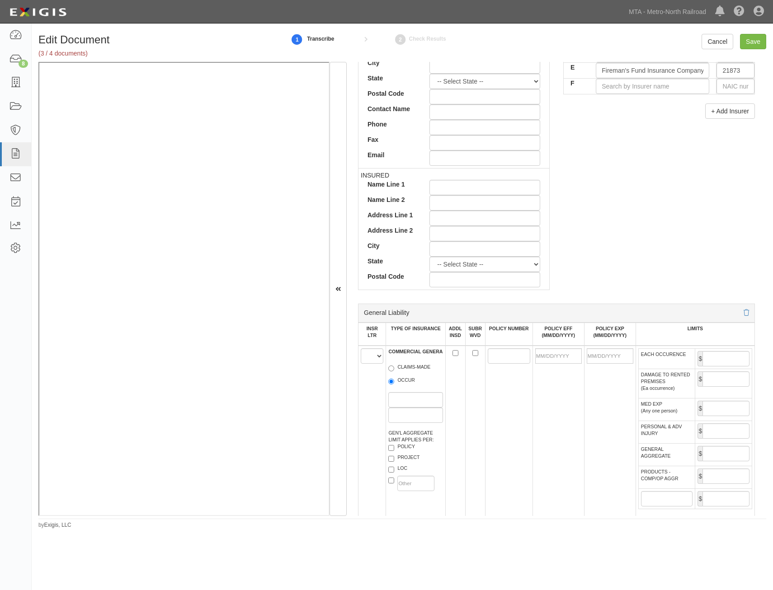
scroll to position [407, 0]
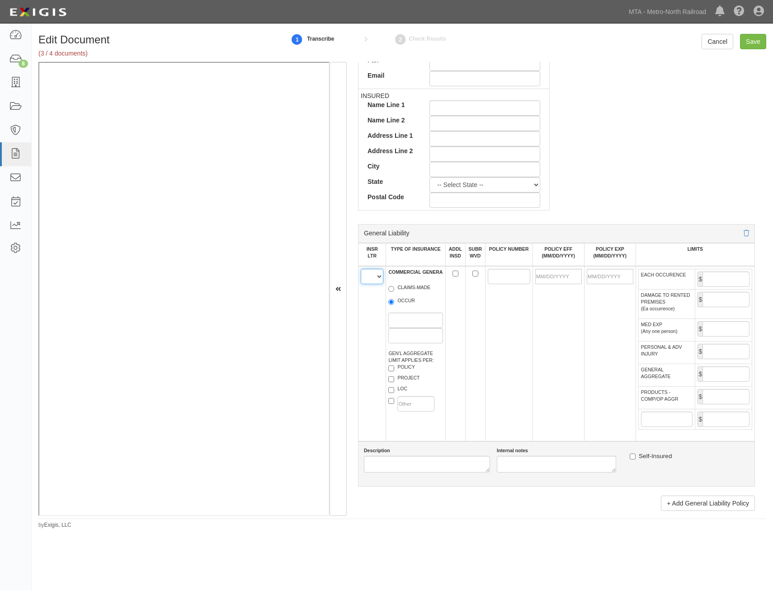
click at [366, 276] on select "A B C D E F" at bounding box center [372, 276] width 23 height 15
select select "A"
click at [361, 269] on select "A B C D E F" at bounding box center [372, 276] width 23 height 15
click at [400, 303] on label "OCCUR" at bounding box center [401, 301] width 27 height 9
click at [394, 303] on input "OCCUR" at bounding box center [391, 302] width 6 height 6
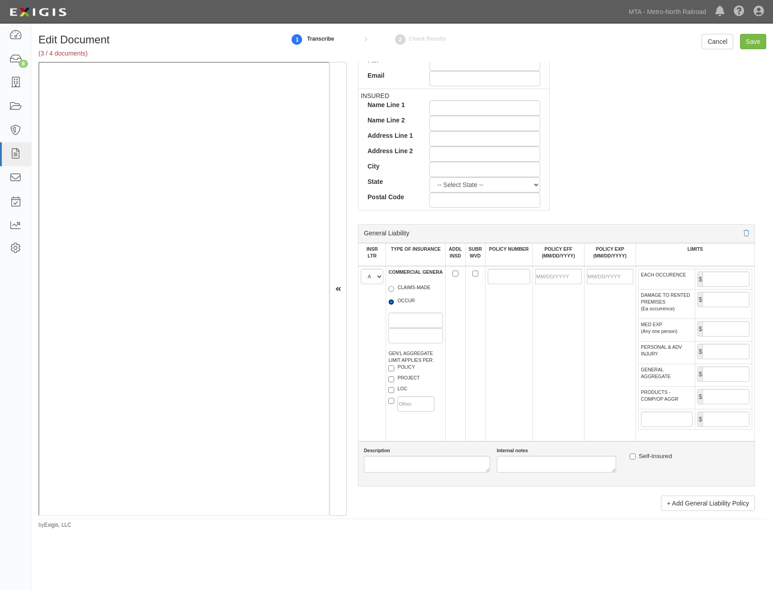
radio input "true"
click at [409, 370] on label "POLICY" at bounding box center [401, 368] width 27 height 9
click at [394, 370] on input "POLICY" at bounding box center [391, 369] width 6 height 6
checkbox input "true"
click at [410, 376] on label "PROJECT" at bounding box center [403, 379] width 31 height 9
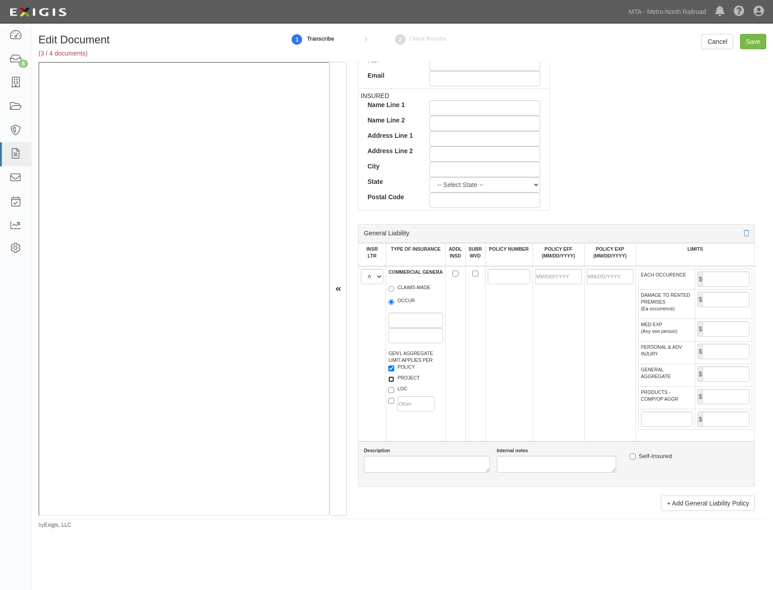
click at [394, 376] on input "PROJECT" at bounding box center [391, 379] width 6 height 6
checkbox input "true"
click at [453, 274] on input "ADDL INSD" at bounding box center [455, 274] width 6 height 6
checkbox input "true"
click at [472, 273] on input "SUBR WVD" at bounding box center [475, 274] width 6 height 6
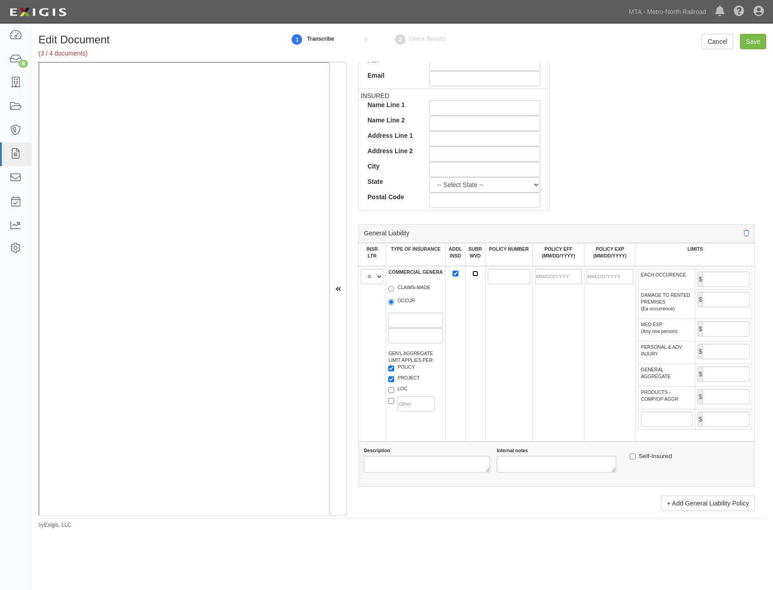
checkbox input "true"
click at [489, 275] on input "POLICY NUMBER" at bounding box center [509, 276] width 42 height 15
paste input "36069744"
type input "36069744"
click at [566, 277] on input "POLICY EFF (MM/DD/YYYY)" at bounding box center [558, 276] width 47 height 15
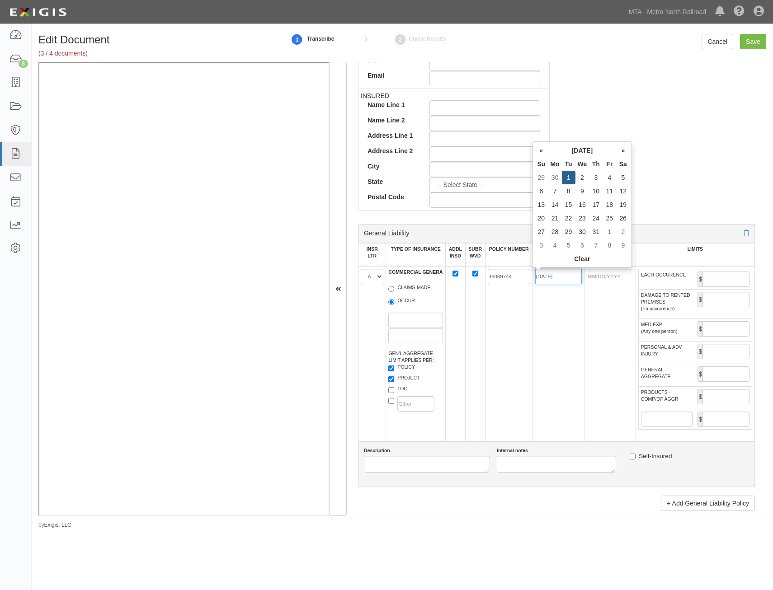
type input "10/01/2024"
type input "10/01/2025"
click at [514, 343] on td "36069744" at bounding box center [508, 353] width 47 height 175
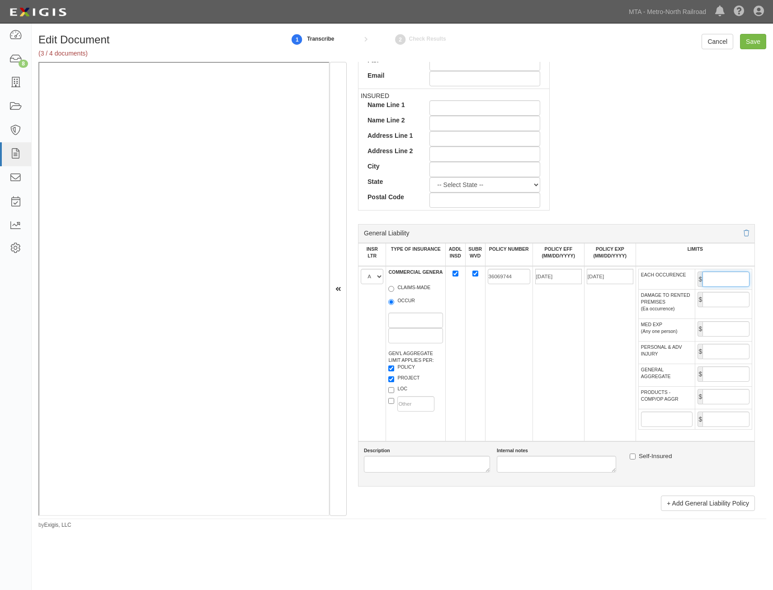
click at [725, 283] on input "EACH OCCURENCE" at bounding box center [725, 279] width 47 height 15
type input "1,000,000"
click at [729, 377] on input "GENERAL AGGREGATE" at bounding box center [725, 374] width 47 height 15
type input "2,000,000"
drag, startPoint x: 721, startPoint y: 393, endPoint x: 719, endPoint y: 398, distance: 5.9
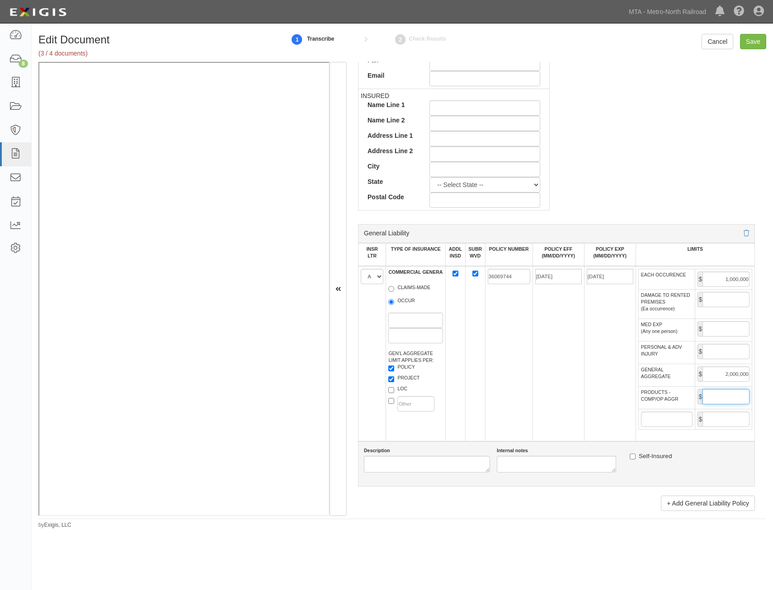
click at [721, 393] on input "PRODUCTS - COMP/OP AGGR" at bounding box center [725, 396] width 47 height 15
type input "2,000,000"
drag, startPoint x: 584, startPoint y: 429, endPoint x: 580, endPoint y: 422, distance: 7.9
click at [584, 428] on td "10/01/2025" at bounding box center [610, 353] width 52 height 175
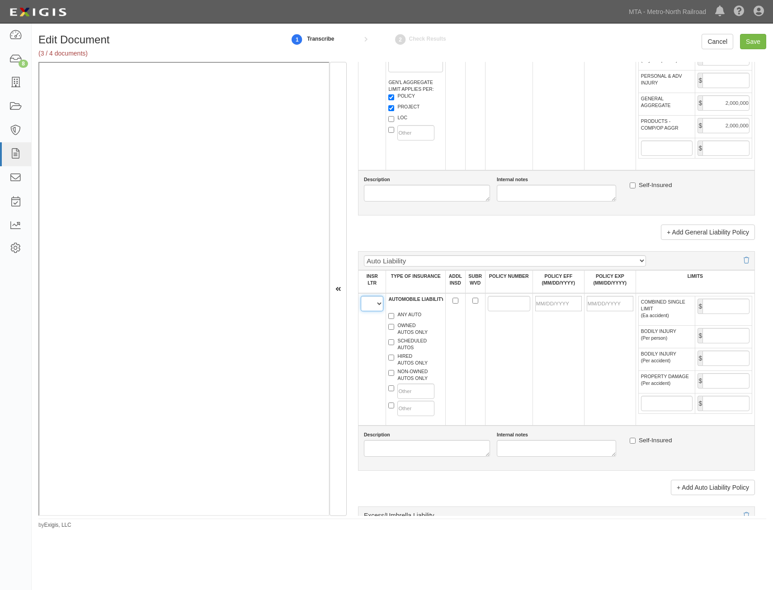
click at [365, 303] on select "A B C D E F" at bounding box center [372, 303] width 23 height 15
select select "B"
click at [361, 296] on select "A B C D E F" at bounding box center [372, 303] width 23 height 15
click at [401, 315] on label "ANY AUTO" at bounding box center [404, 315] width 33 height 9
click at [394, 315] on input "ANY AUTO" at bounding box center [391, 316] width 6 height 6
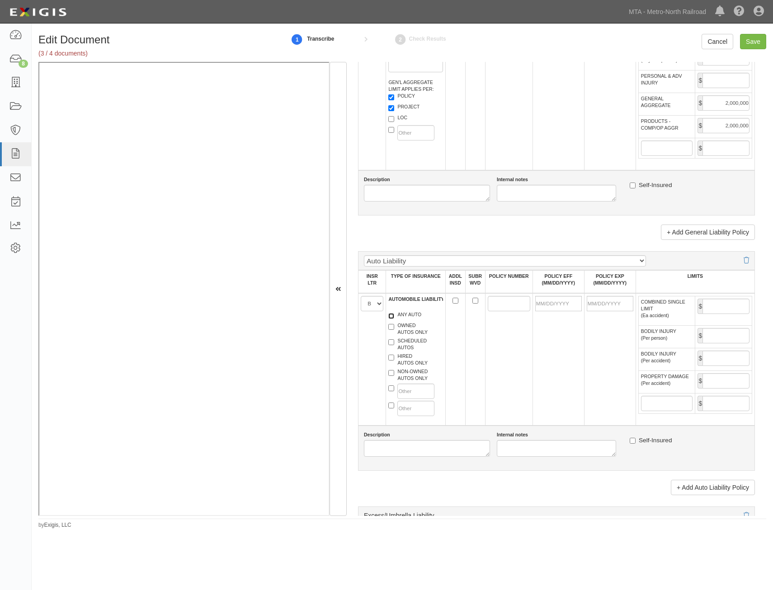
checkbox input "true"
click at [456, 299] on input "ADDL INSD" at bounding box center [455, 301] width 6 height 6
checkbox input "true"
click at [474, 302] on input "SUBR WVD" at bounding box center [475, 301] width 6 height 6
checkbox input "true"
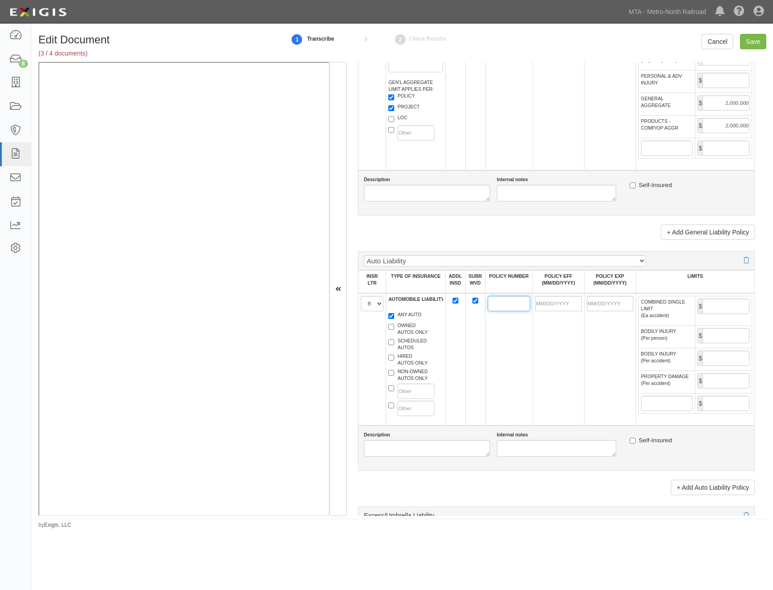
click at [491, 302] on input "POLICY NUMBER" at bounding box center [509, 303] width 42 height 15
paste input "99507853"
type input "99507853"
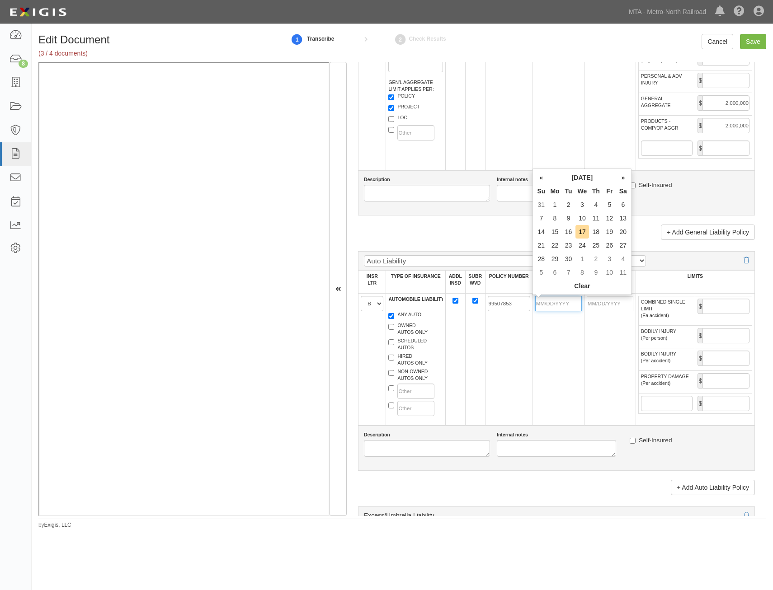
drag, startPoint x: 558, startPoint y: 302, endPoint x: 558, endPoint y: 308, distance: 5.9
click at [558, 302] on input "POLICY EFF (MM/DD/YYYY)" at bounding box center [558, 303] width 47 height 15
type input "10/01/2024"
type input "10/01/2025"
click at [489, 405] on td "99507853" at bounding box center [508, 359] width 47 height 132
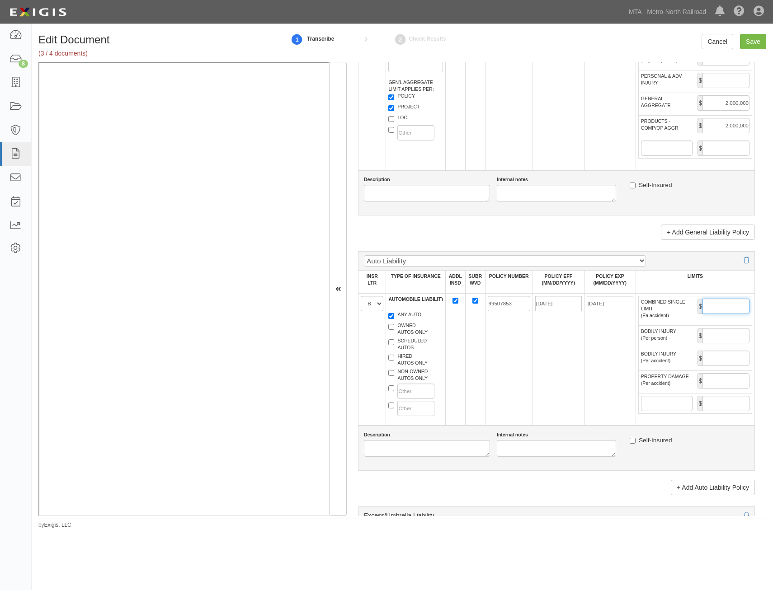
click at [724, 310] on input "COMBINED SINGLE LIMIT (Ea accident)" at bounding box center [725, 306] width 47 height 15
type input "1,000,000"
click at [564, 352] on td "10/01/2024" at bounding box center [558, 359] width 52 height 132
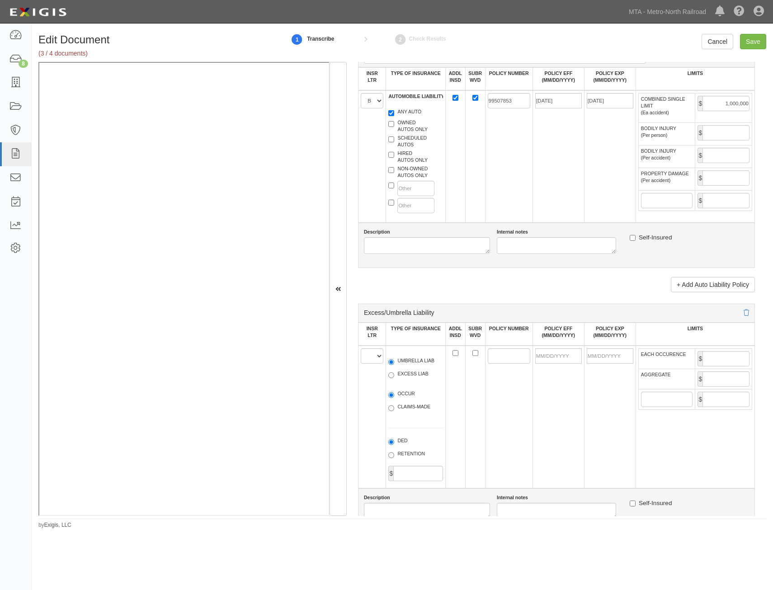
scroll to position [949, 0]
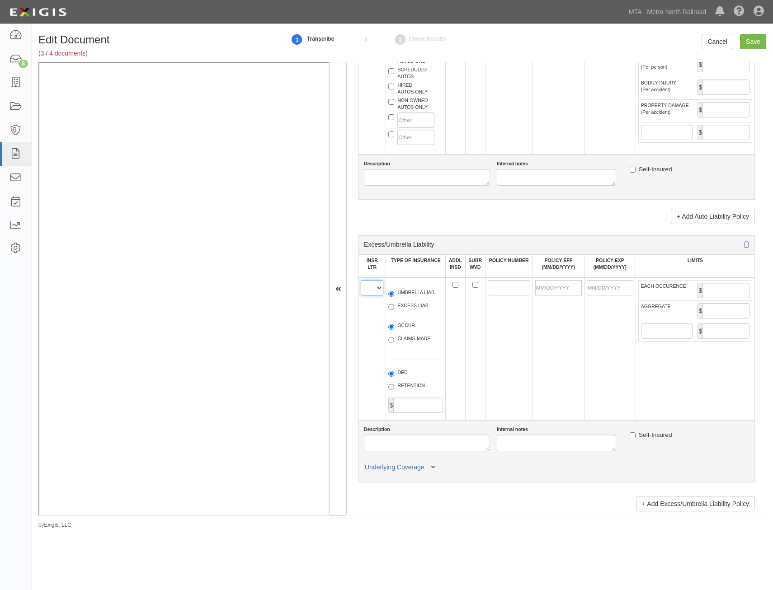
click at [372, 292] on select "A B C D E F" at bounding box center [372, 287] width 23 height 15
select select "C"
click at [361, 280] on select "A B C D E F" at bounding box center [372, 287] width 23 height 15
click at [407, 296] on label "UMBRELLA LIAB" at bounding box center [411, 293] width 46 height 9
click at [394, 296] on input "UMBRELLA LIAB" at bounding box center [391, 294] width 6 height 6
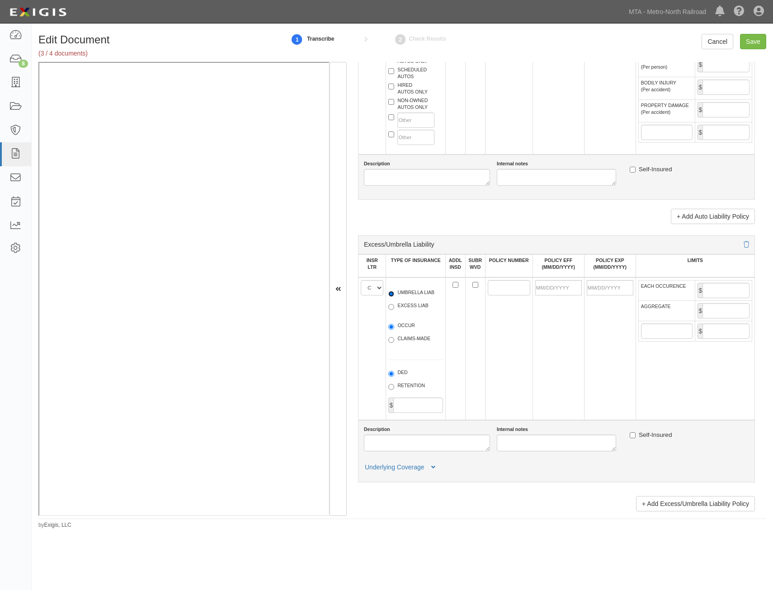
radio input "true"
click at [406, 332] on span "OCCUR" at bounding box center [415, 327] width 55 height 11
click at [408, 327] on label "OCCUR" at bounding box center [401, 326] width 27 height 9
click at [394, 327] on input "OCCUR" at bounding box center [391, 327] width 6 height 6
radio input "true"
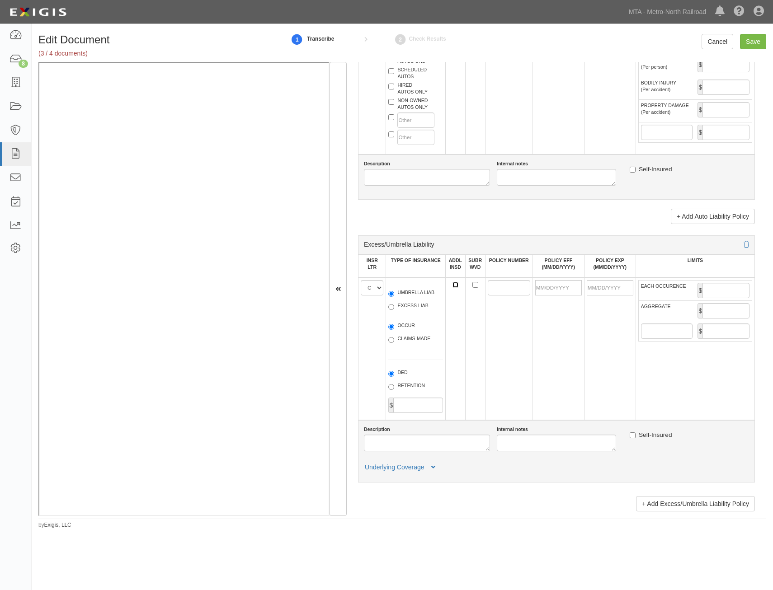
click at [452, 287] on input "ADDL INSD" at bounding box center [455, 285] width 6 height 6
checkbox input "true"
click at [472, 284] on input "SUBR WVD" at bounding box center [475, 285] width 6 height 6
checkbox input "true"
click at [496, 286] on input "POLICY NUMBER" at bounding box center [509, 287] width 42 height 15
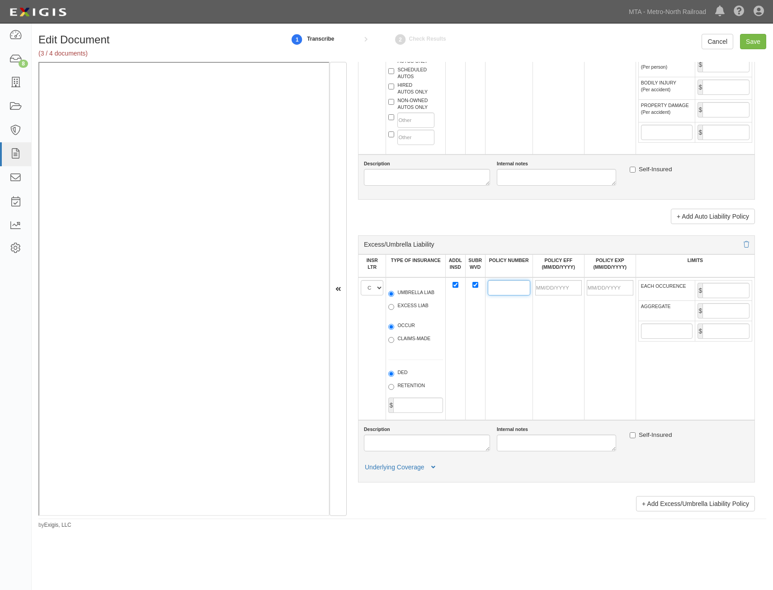
paste input "MKLM6MM70001004"
type input "MKLM6MM70001004"
click at [565, 335] on td at bounding box center [558, 348] width 52 height 143
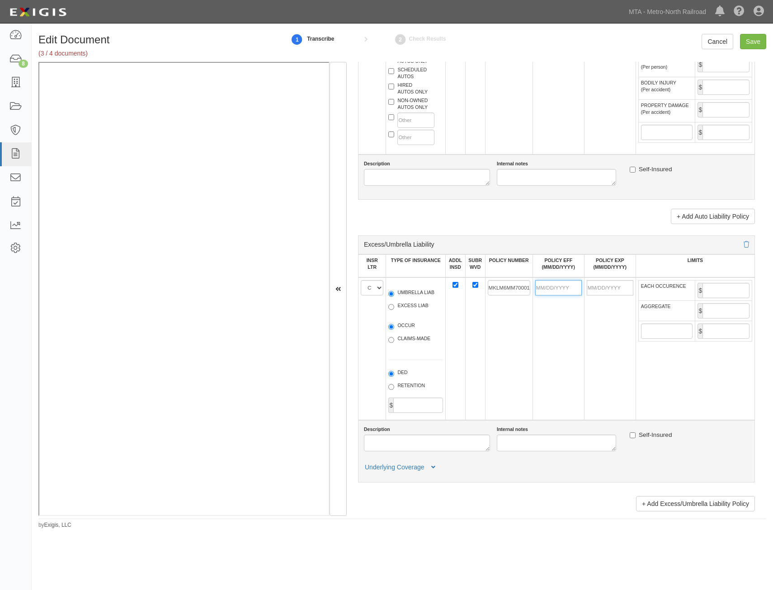
click at [560, 289] on input "POLICY EFF (MM/DD/YYYY)" at bounding box center [558, 287] width 47 height 15
type input "10/01/2024"
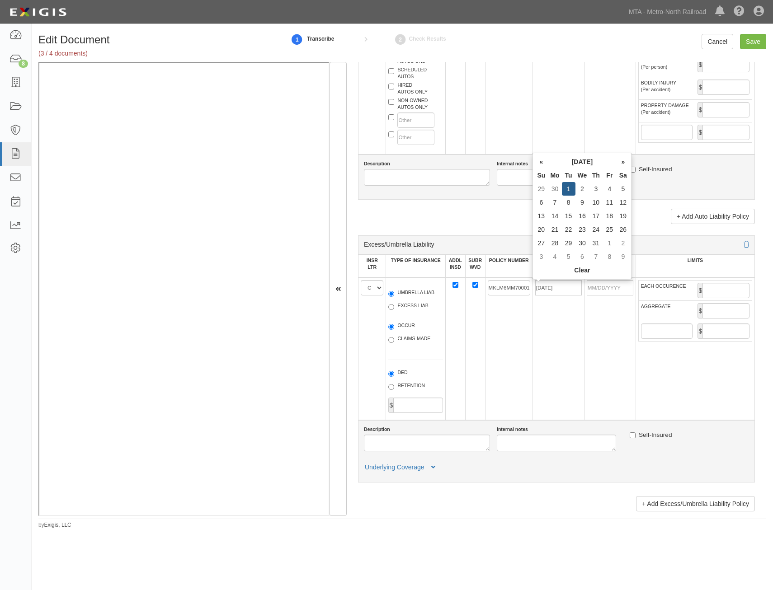
type input "10/01/2025"
click at [542, 347] on td "10/01/2024" at bounding box center [558, 348] width 52 height 143
click at [730, 291] on input "EACH OCCURENCE" at bounding box center [725, 290] width 47 height 15
type input "10,000,000"
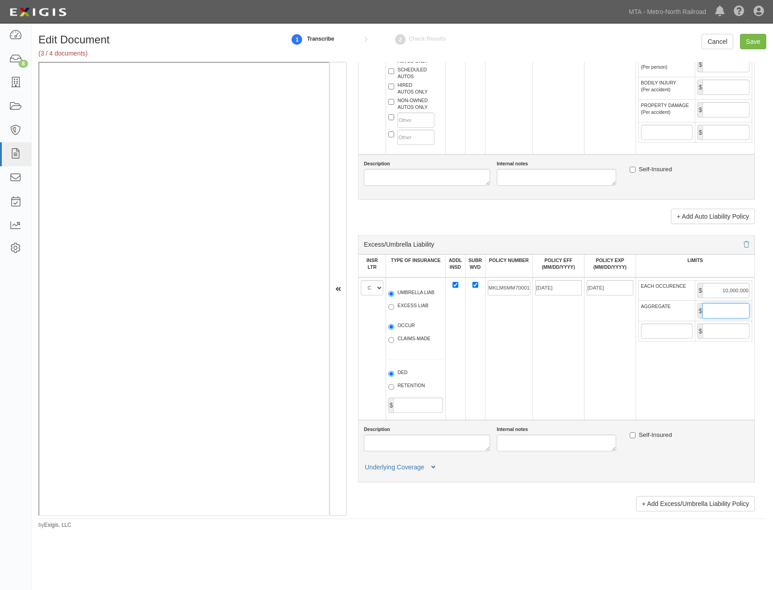
click at [724, 315] on input "AGGREGATE" at bounding box center [725, 310] width 47 height 15
type input "10,000,000"
click at [471, 355] on td at bounding box center [475, 348] width 20 height 143
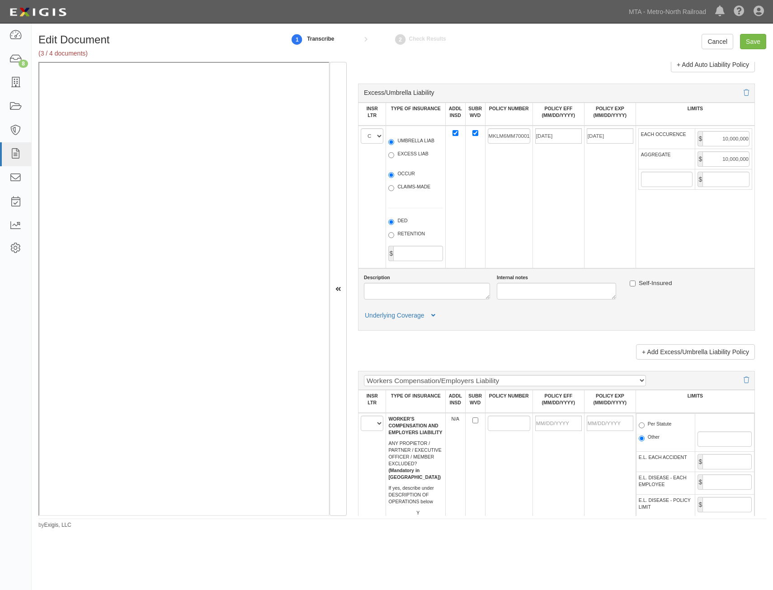
scroll to position [1175, 0]
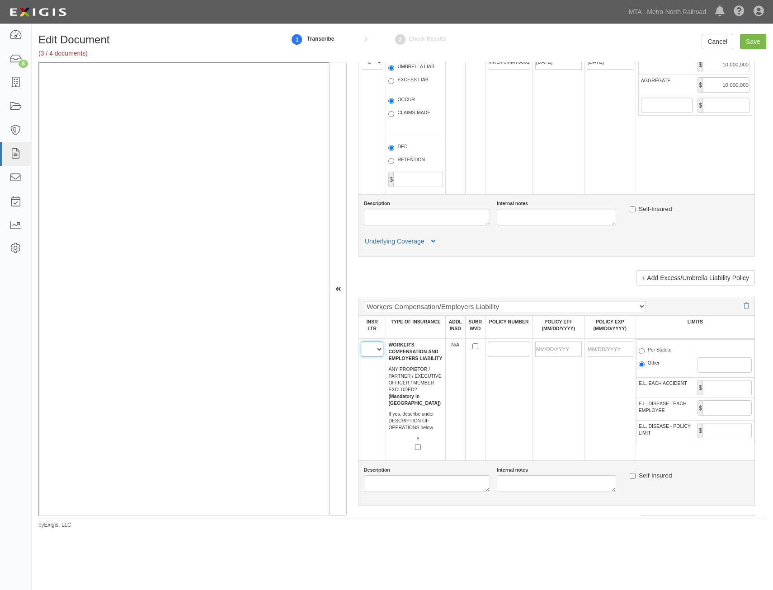
click at [373, 352] on select "A B C D E F" at bounding box center [372, 349] width 23 height 15
select select "D"
click at [361, 342] on select "A B C D E F" at bounding box center [372, 349] width 23 height 15
click at [563, 399] on td at bounding box center [558, 400] width 52 height 122
drag, startPoint x: 474, startPoint y: 346, endPoint x: 484, endPoint y: 347, distance: 9.6
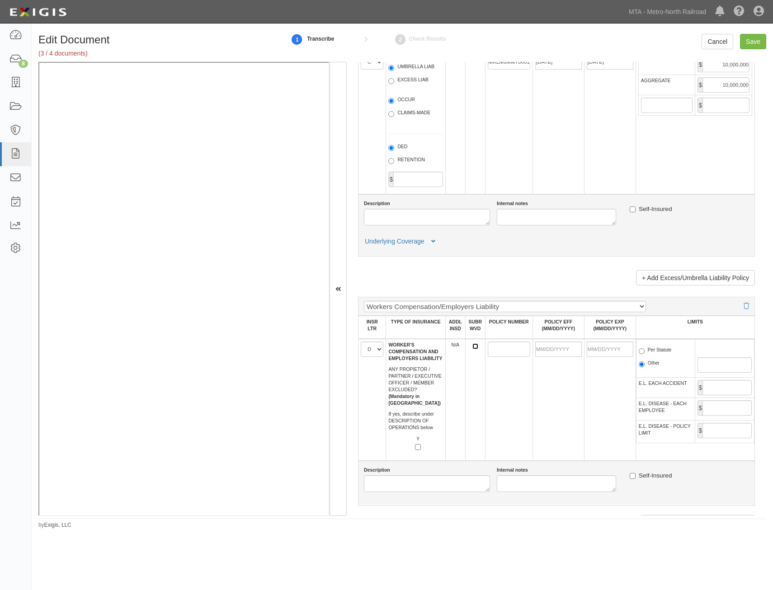
click at [474, 346] on input "SUBR WVD" at bounding box center [475, 346] width 6 height 6
checkbox input "true"
click at [499, 350] on input "POLICY NUMBER" at bounding box center [509, 349] width 42 height 15
paste input "71833320"
type input "71833320"
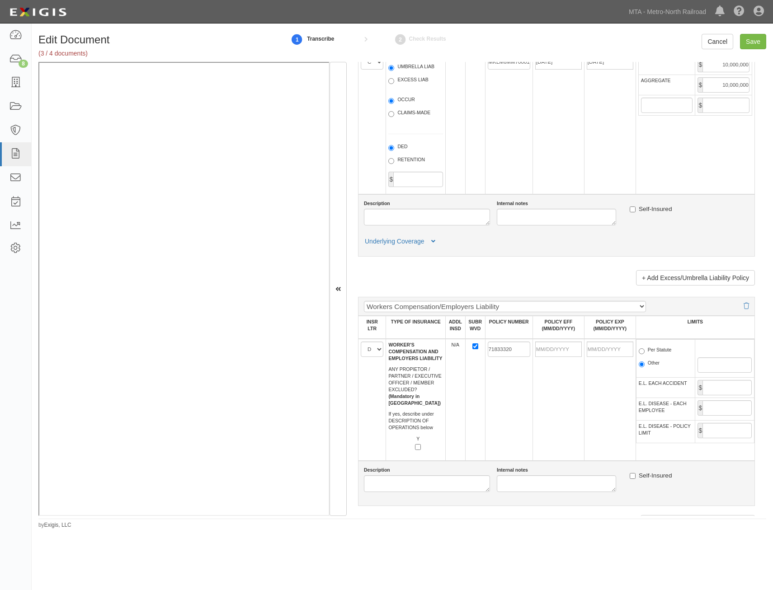
click at [594, 394] on td at bounding box center [610, 400] width 52 height 122
click at [566, 349] on input "POLICY EFF (MM/DD/YYYY)" at bounding box center [558, 349] width 47 height 15
type input "10/01/2024"
type input "10/01/2025"
click at [452, 437] on td "N/A" at bounding box center [455, 400] width 20 height 122
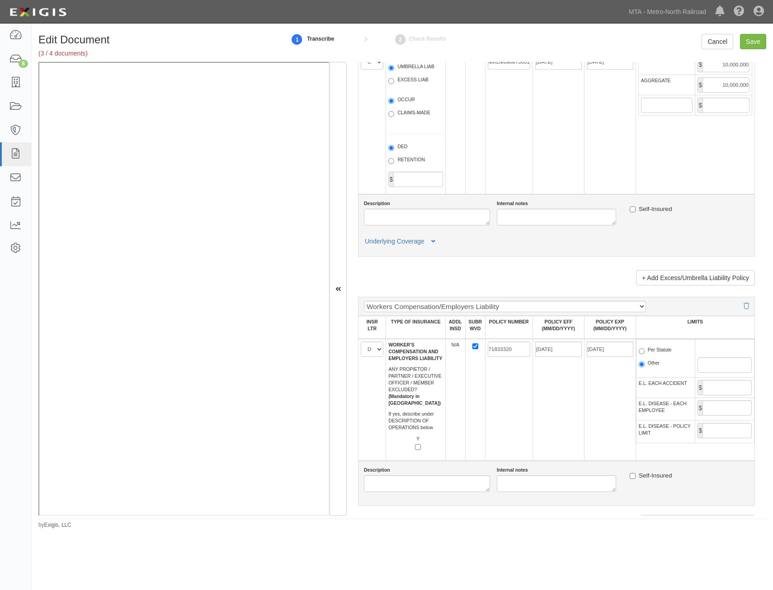
click at [655, 349] on label "Per Statute" at bounding box center [655, 351] width 33 height 9
click at [644, 349] on input "Per Statute" at bounding box center [642, 351] width 6 height 6
radio input "true"
click at [721, 389] on input "E.L. EACH ACCIDENT" at bounding box center [726, 387] width 49 height 15
type input "1,000,000"
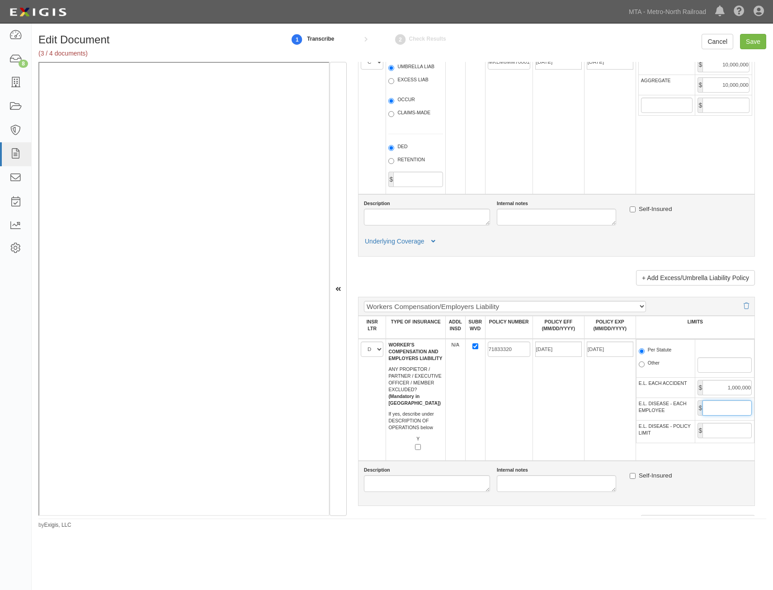
click at [727, 408] on input "E.L. DISEASE - EACH EMPLOYEE" at bounding box center [726, 407] width 49 height 15
type input "1,000,000"
click at [719, 426] on input "E.L. DISEASE - POLICY LIMIT" at bounding box center [726, 430] width 49 height 15
type input "1,000,000"
click at [568, 435] on td "10/01/2024" at bounding box center [558, 400] width 52 height 122
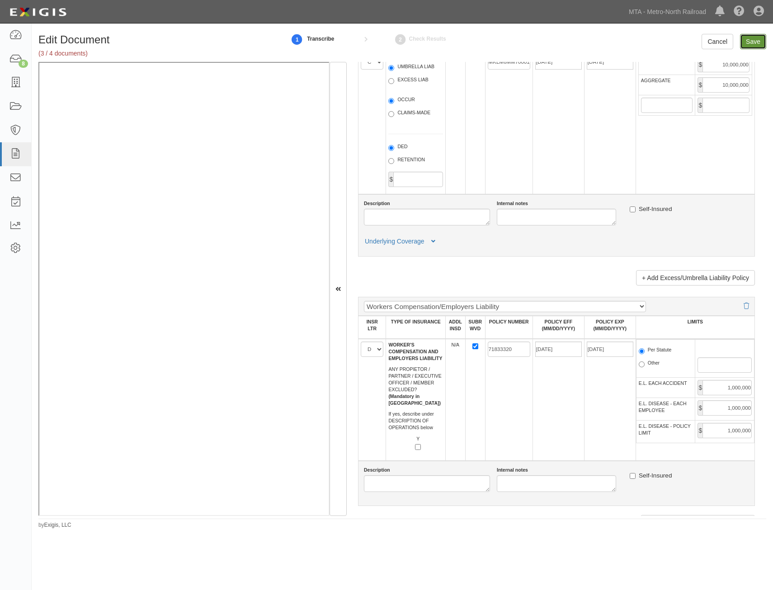
click at [753, 39] on input "Save" at bounding box center [753, 41] width 26 height 15
type input "1000000"
type input "2000000"
type input "1000000"
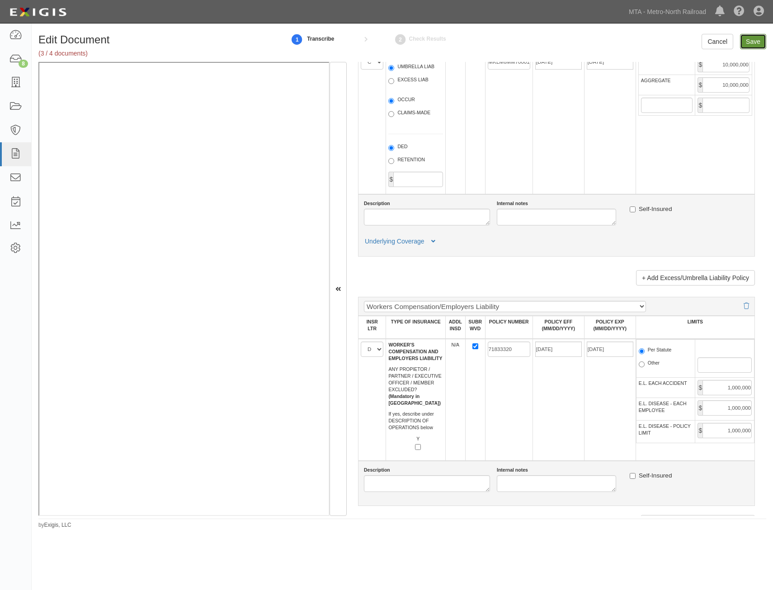
type input "10000000"
type input "1000000"
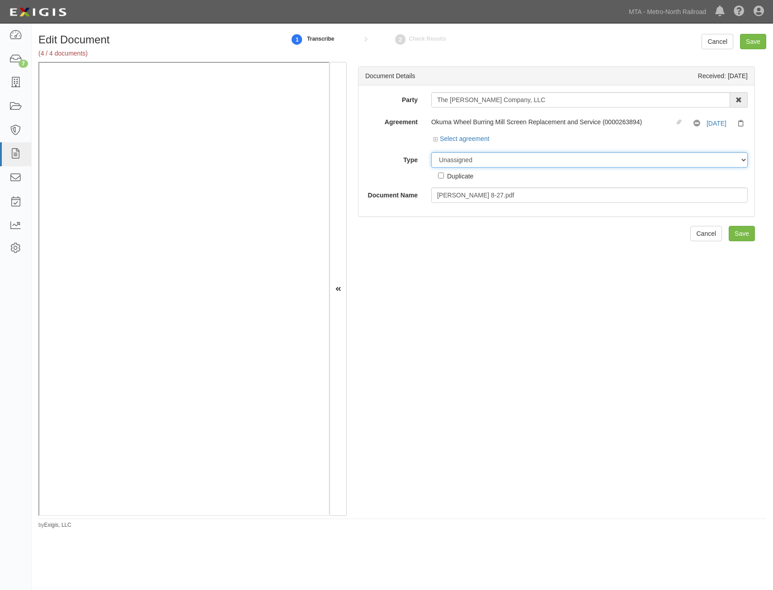
click at [560, 161] on select "Unassigned Binder Cancellation Notice Certificate Contract Endorsement Insuranc…" at bounding box center [589, 159] width 316 height 15
select select "EndorsementDetail"
click at [431, 152] on select "Unassigned Binder Cancellation Notice Certificate Contract Endorsement Insuranc…" at bounding box center [589, 159] width 316 height 15
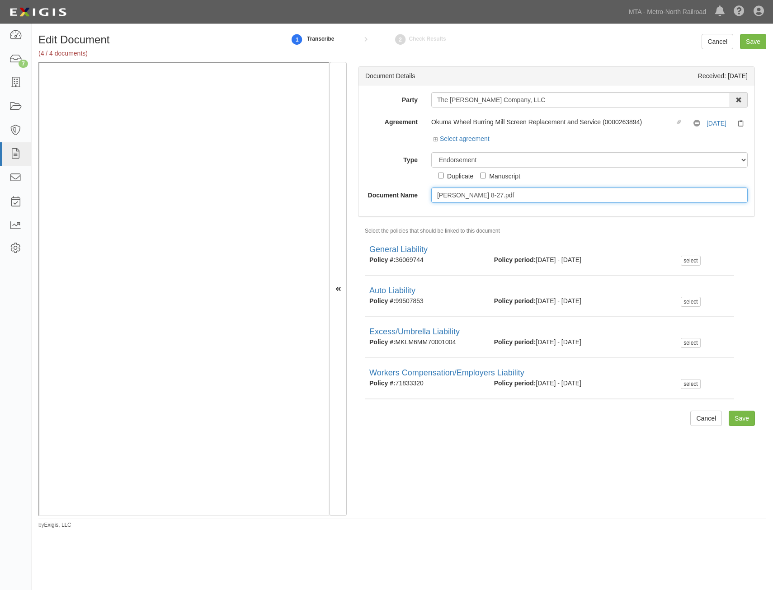
click at [540, 202] on input "Morris 8-27.pdf" at bounding box center [589, 195] width 316 height 15
type input "Additional Insured Endorsements"
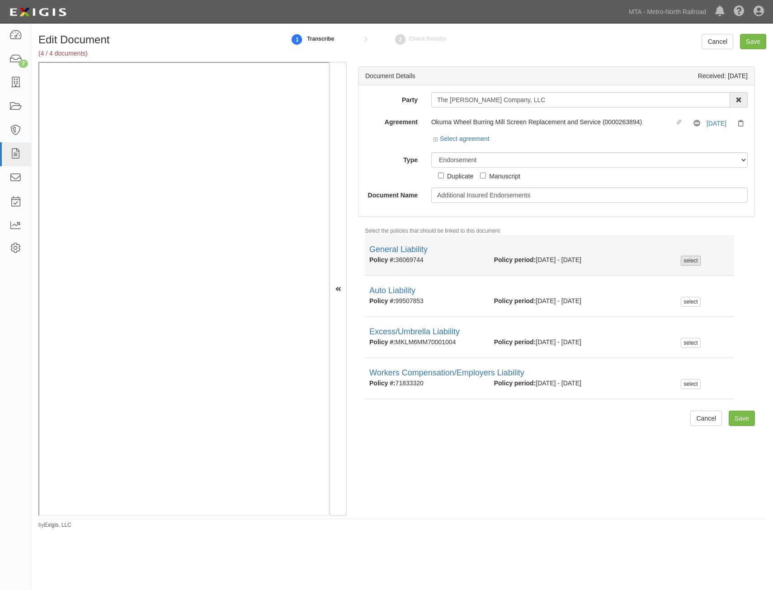
click at [687, 262] on div "select" at bounding box center [690, 261] width 19 height 10
checkbox input "true"
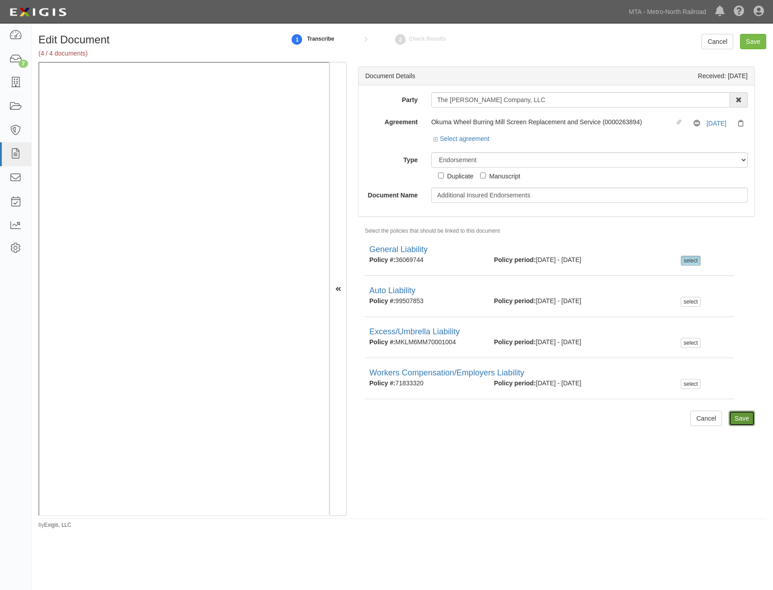
click at [741, 413] on input "Save" at bounding box center [741, 418] width 26 height 15
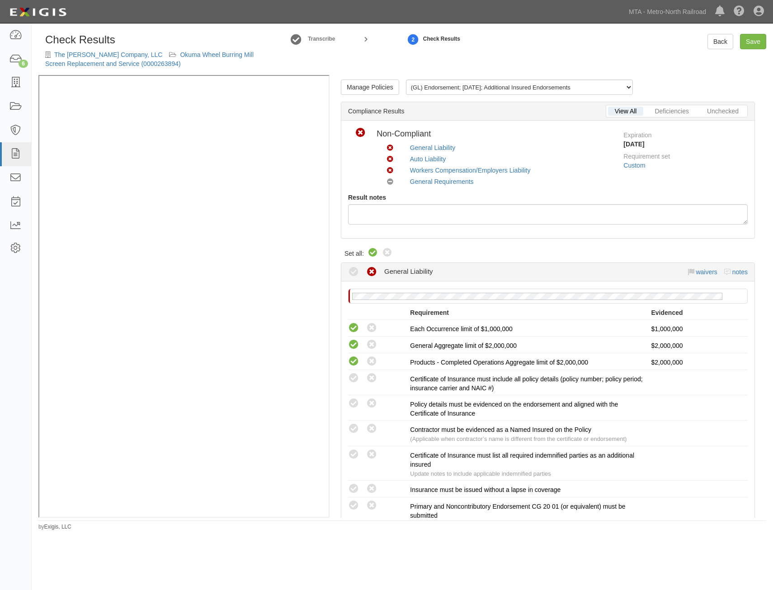
click at [373, 253] on icon at bounding box center [372, 253] width 11 height 11
radio input "true"
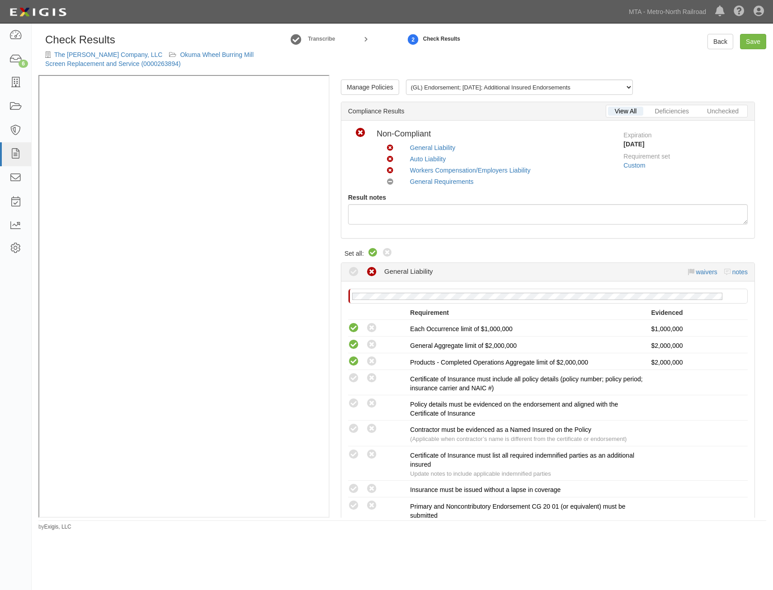
radio input "true"
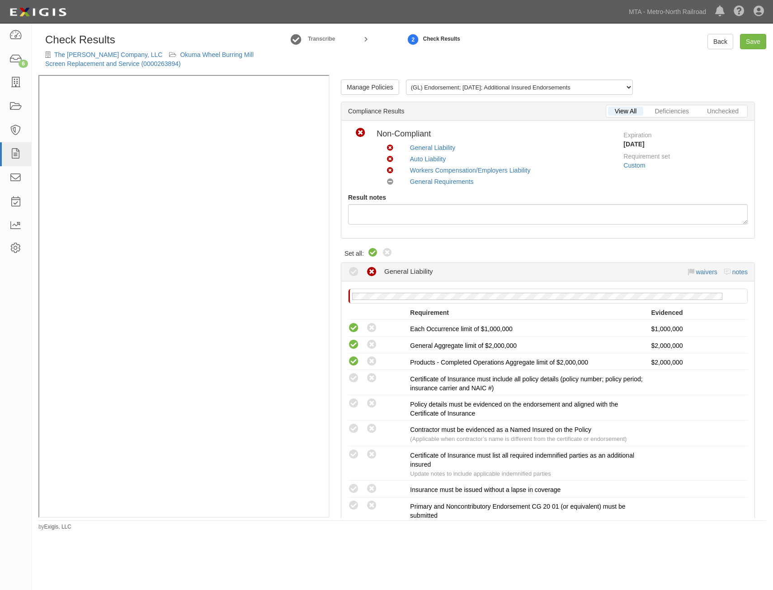
radio input "true"
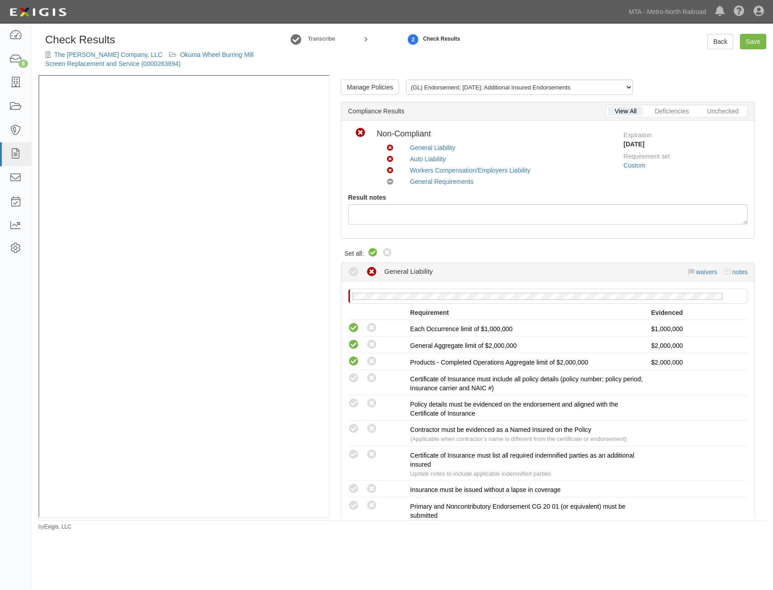
radio input "true"
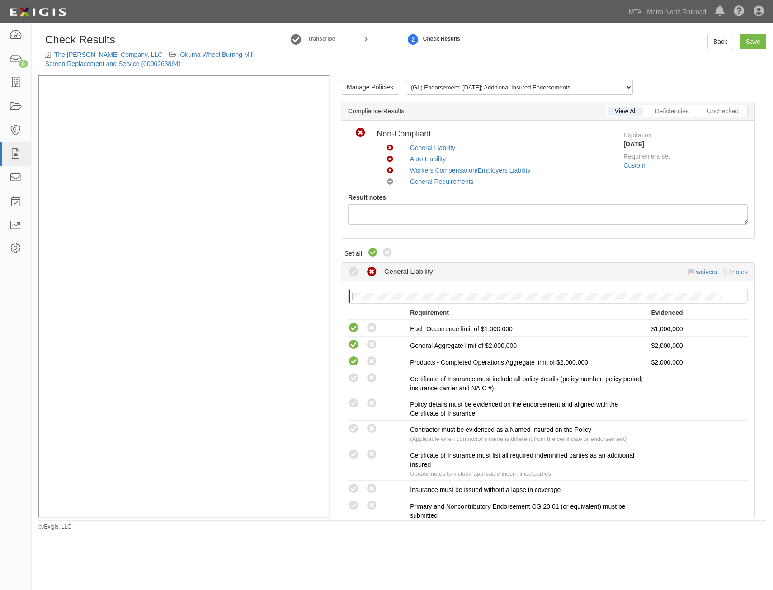
radio input "true"
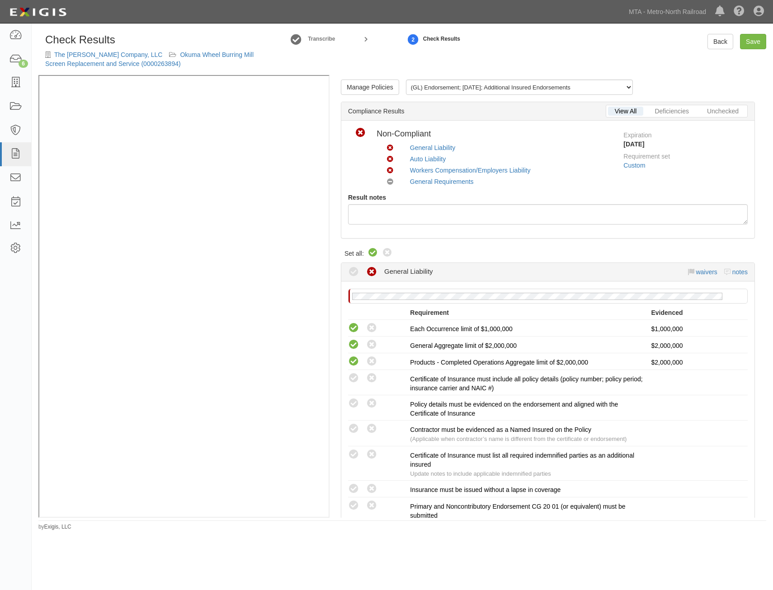
radio input "false"
radio input "true"
click at [755, 42] on link "Save" at bounding box center [753, 41] width 26 height 15
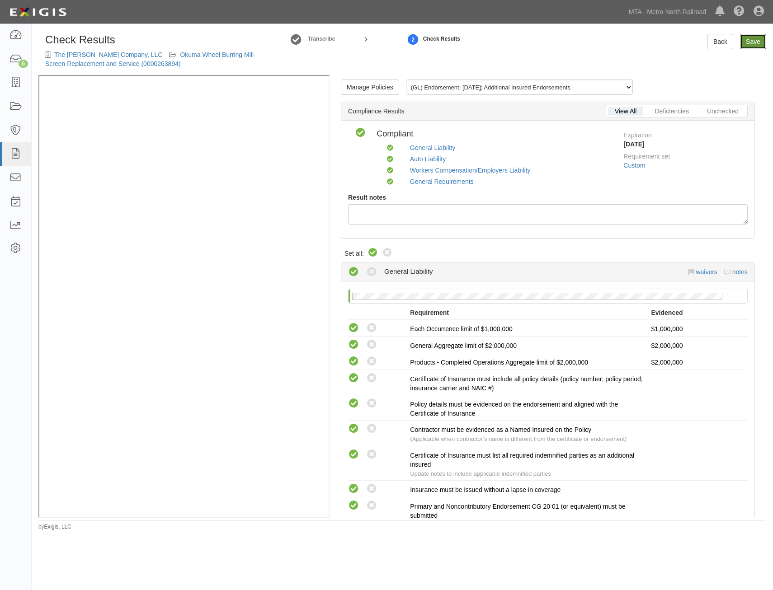
radio input "true"
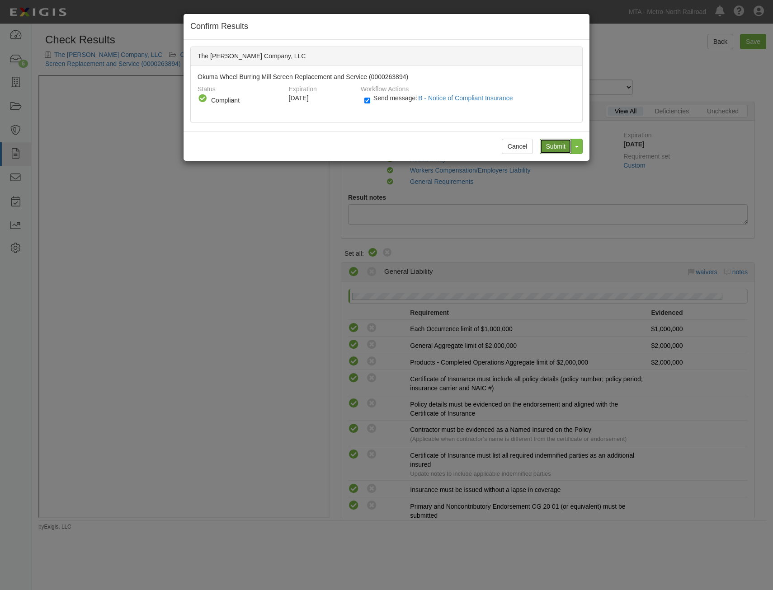
click at [557, 144] on input "Submit" at bounding box center [556, 146] width 32 height 15
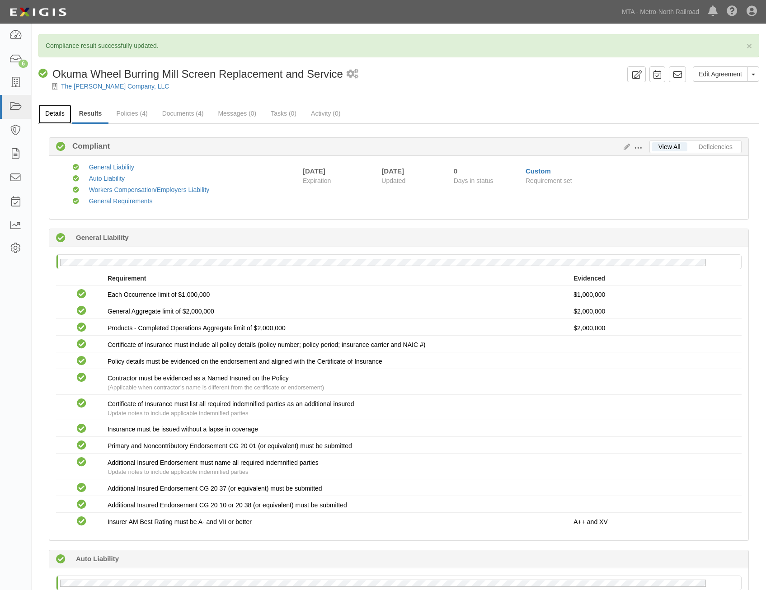
click at [52, 113] on link "Details" at bounding box center [54, 113] width 33 height 19
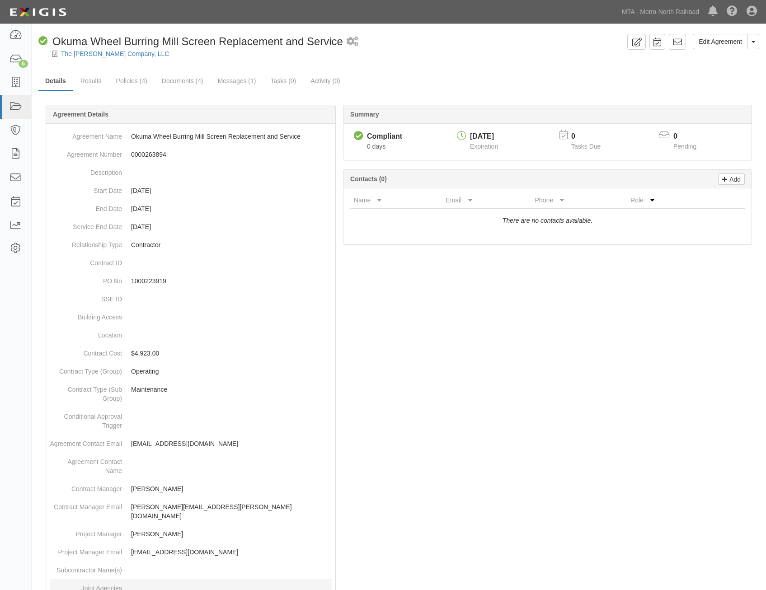
scroll to position [285, 0]
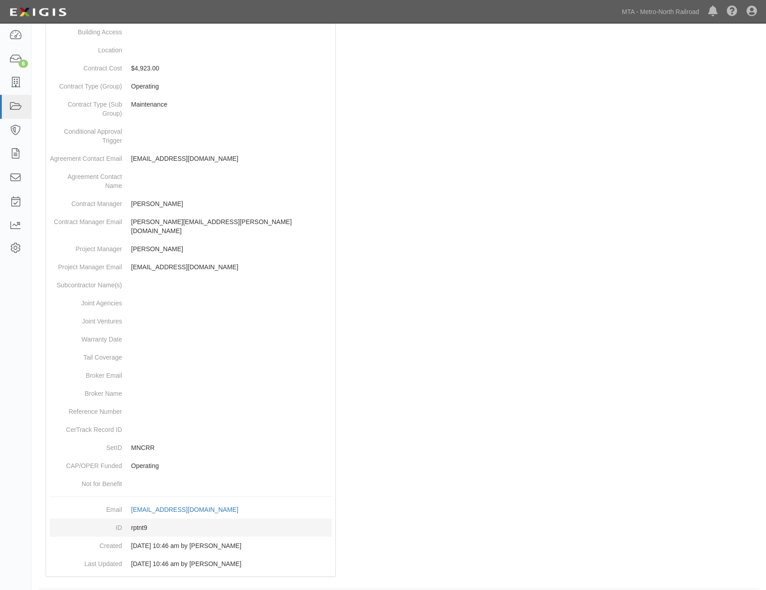
click at [144, 519] on dd "rptnt9" at bounding box center [191, 528] width 282 height 18
copy dd "rptnt9"
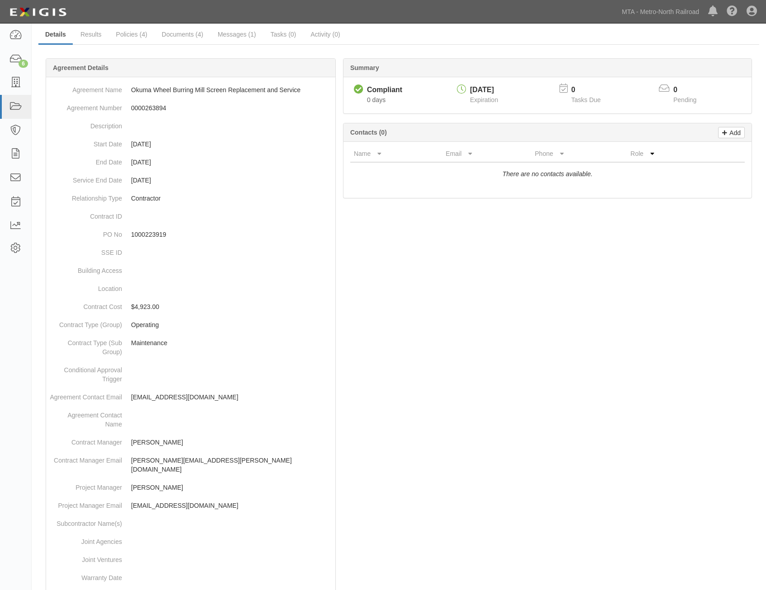
scroll to position [0, 0]
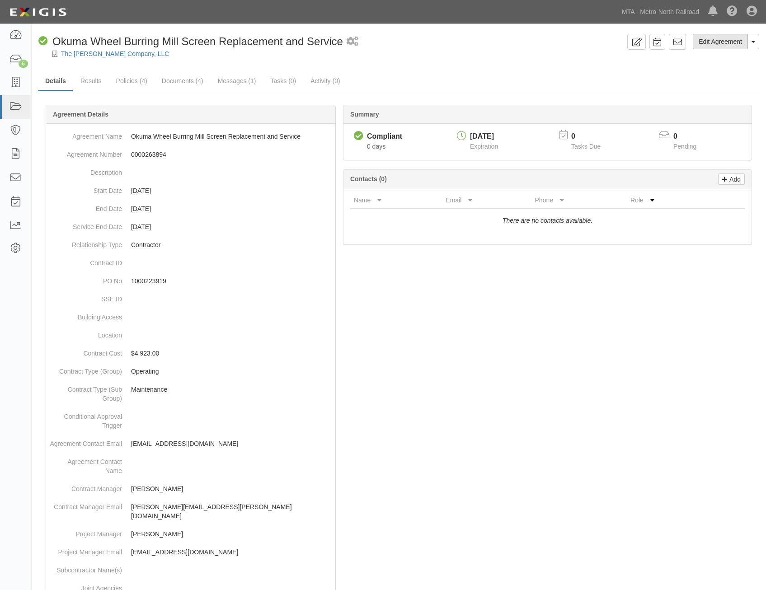
drag, startPoint x: 679, startPoint y: 331, endPoint x: 715, endPoint y: 48, distance: 285.3
click at [685, 40] on link at bounding box center [677, 42] width 17 height 16
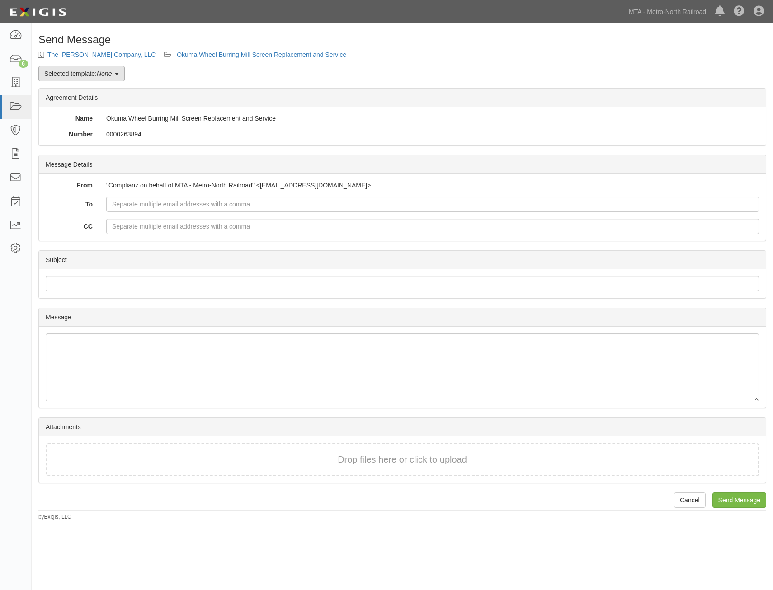
click at [65, 76] on link "Selected template: None" at bounding box center [81, 73] width 86 height 15
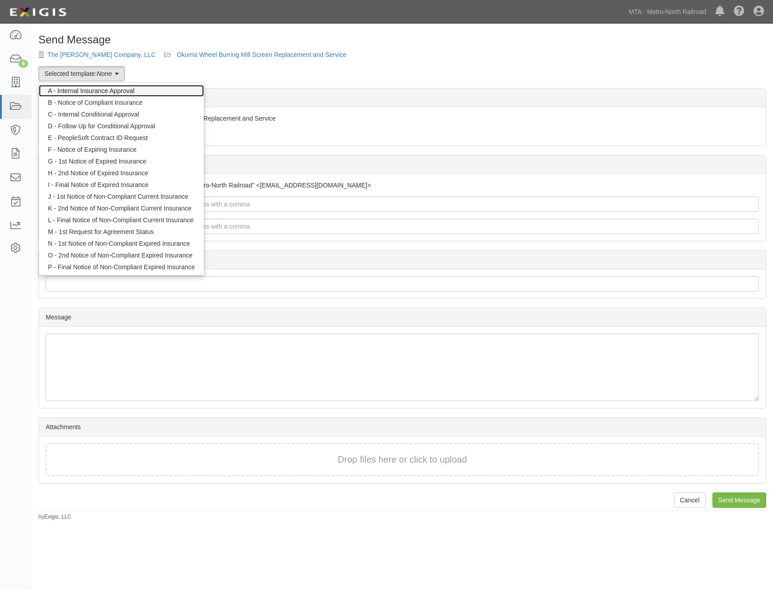
click at [88, 89] on link "A - Internal Insurance Approval" at bounding box center [121, 91] width 165 height 12
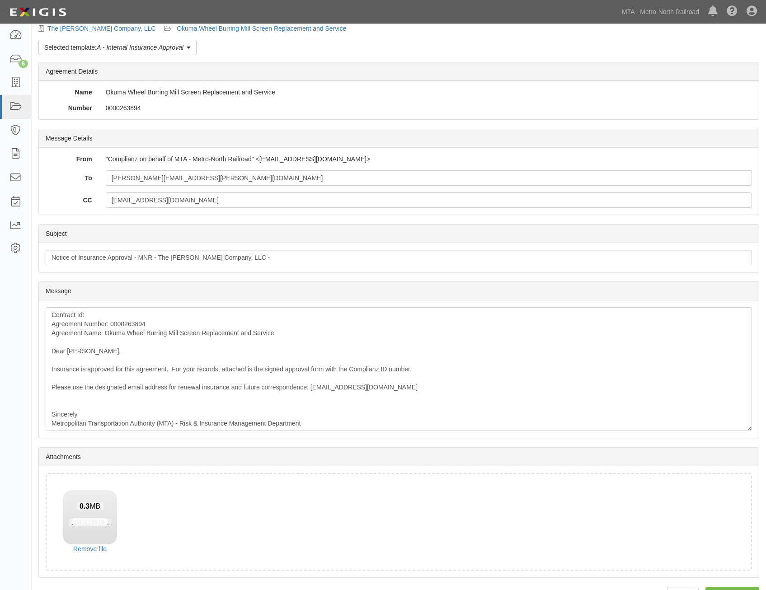
scroll to position [52, 0]
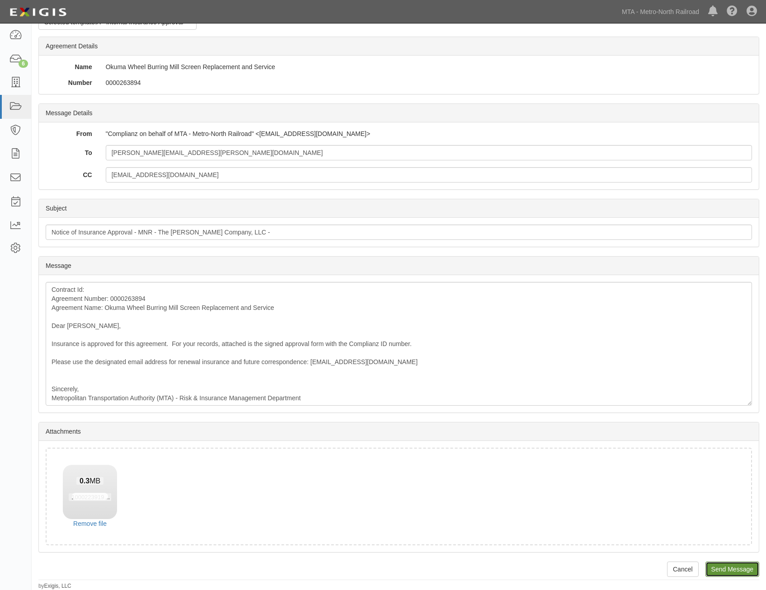
click at [729, 565] on input "Send Message" at bounding box center [732, 569] width 54 height 15
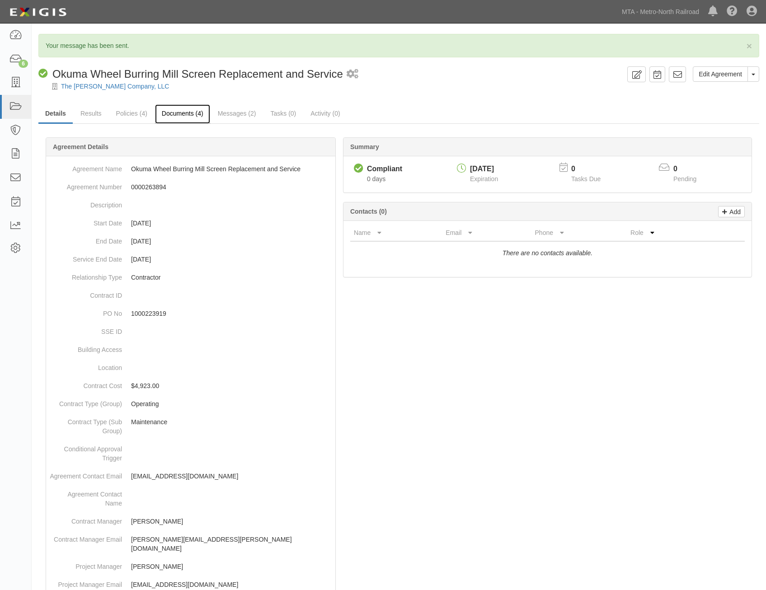
click at [174, 115] on link "Documents (4)" at bounding box center [182, 113] width 55 height 19
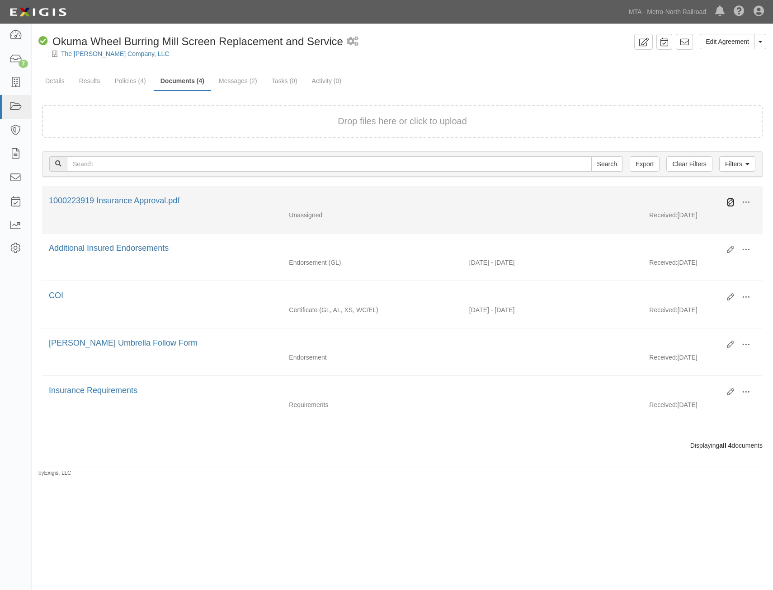
click at [730, 202] on icon at bounding box center [730, 202] width 7 height 7
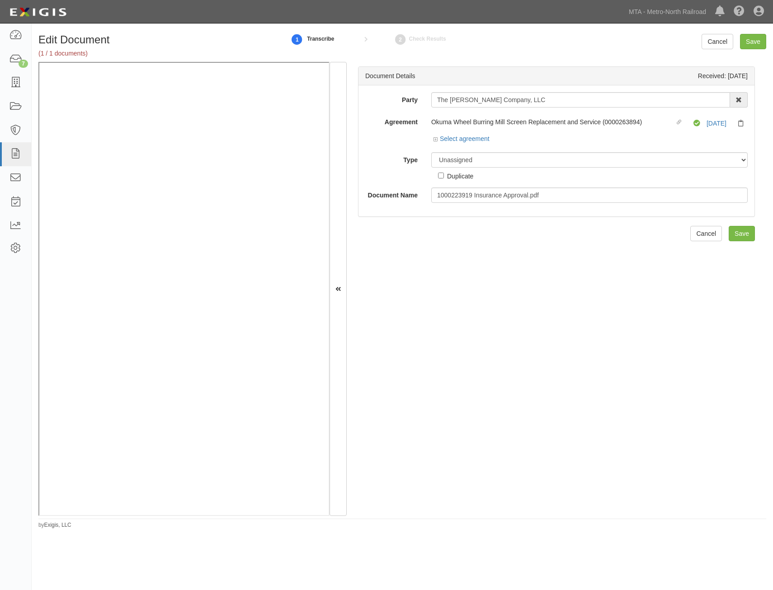
click at [507, 168] on div "Unassigned Binder Cancellation Notice Certificate Contract Endorsement Insuranc…" at bounding box center [589, 166] width 330 height 28
click at [519, 157] on select "Unassigned Binder Cancellation Notice Certificate Contract Endorsement Insuranc…" at bounding box center [589, 159] width 316 height 15
select select "OtherDetail"
click at [431, 152] on select "Unassigned Binder Cancellation Notice Certificate Contract Endorsement Insuranc…" at bounding box center [589, 159] width 316 height 15
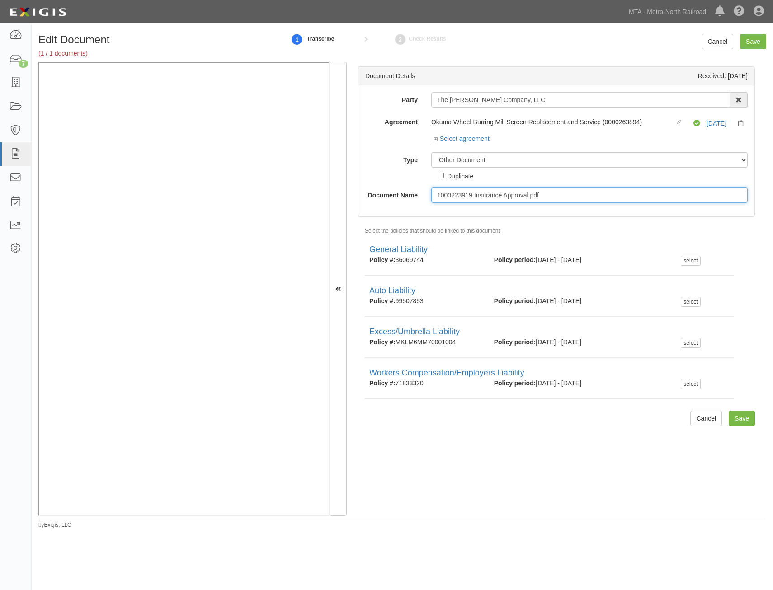
click at [541, 198] on input "1000223919 Insurance Approval.pdf" at bounding box center [589, 195] width 316 height 15
type input "Approval Form"
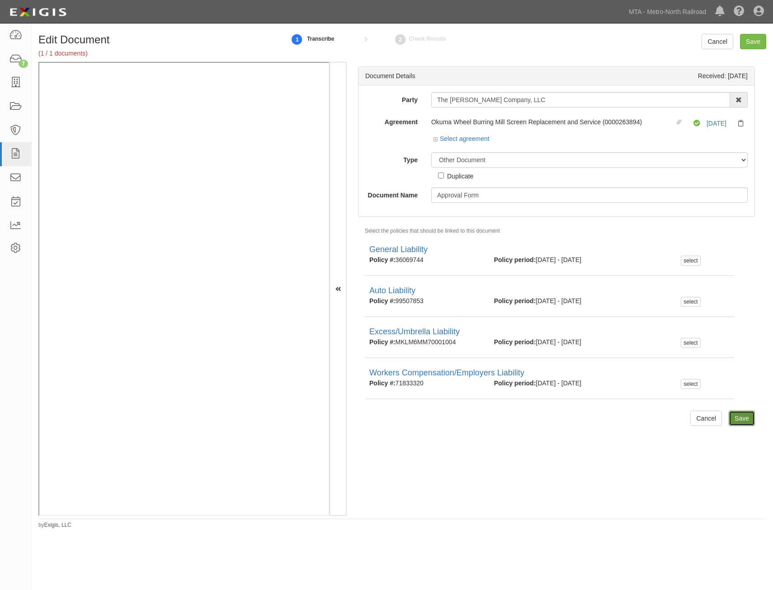
click at [733, 417] on input "Save" at bounding box center [741, 418] width 26 height 15
